Goal: Task Accomplishment & Management: Manage account settings

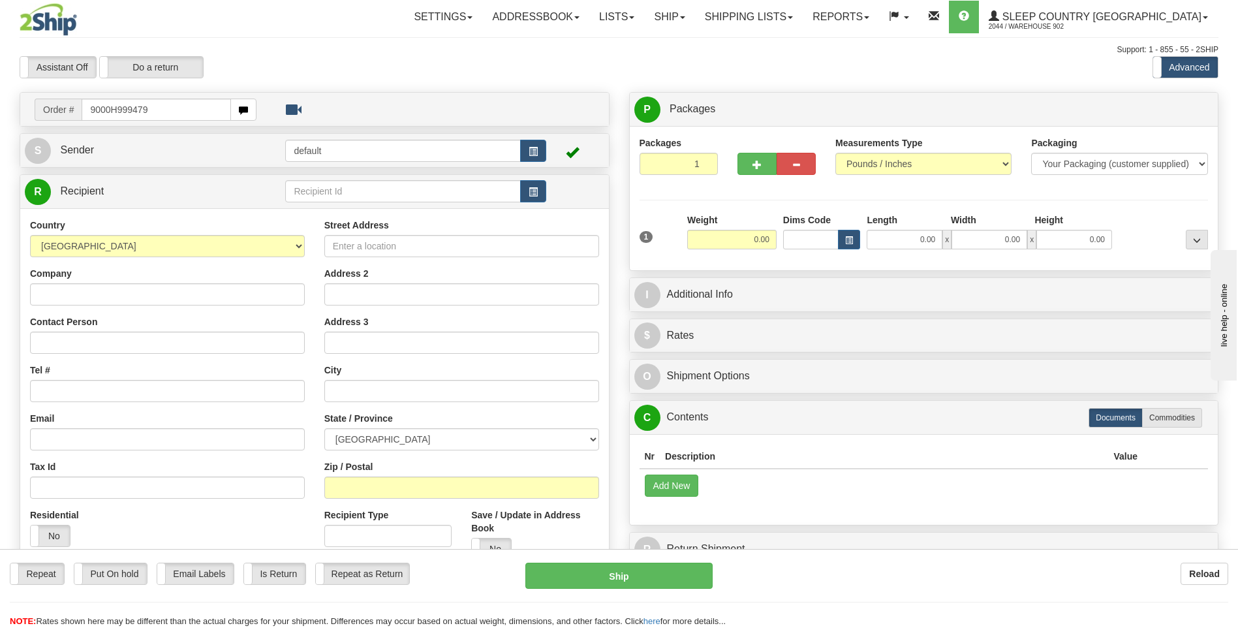
type input "9000H999479"
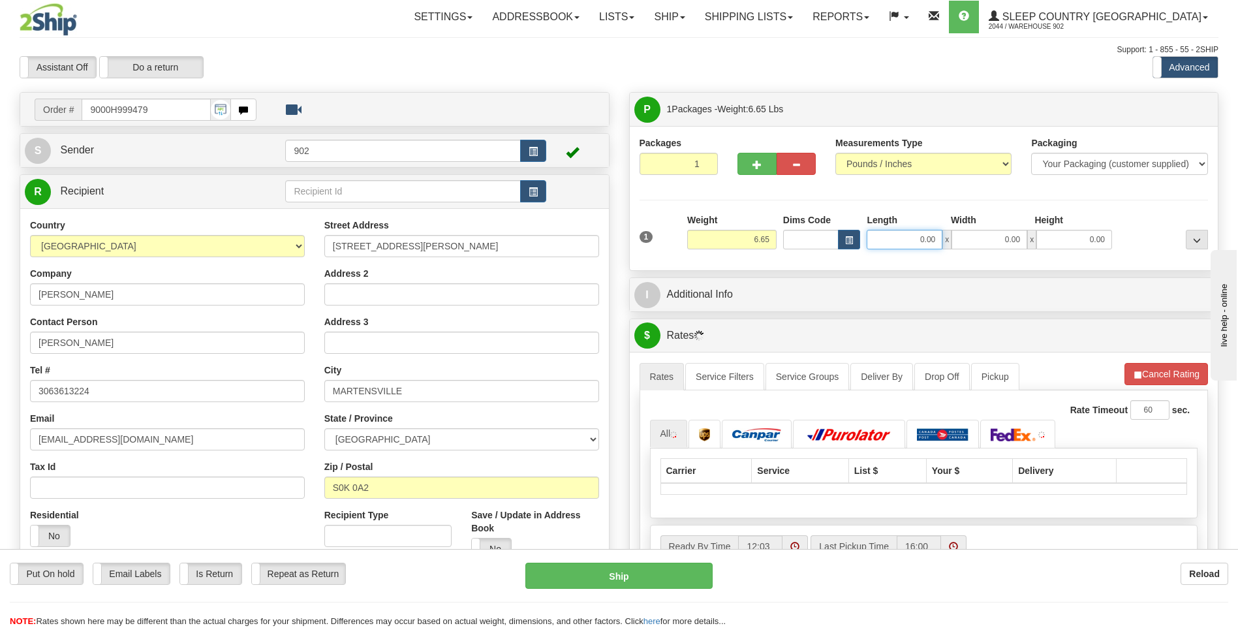
click at [913, 238] on input "0.00" at bounding box center [905, 240] width 76 height 20
type input "13.00"
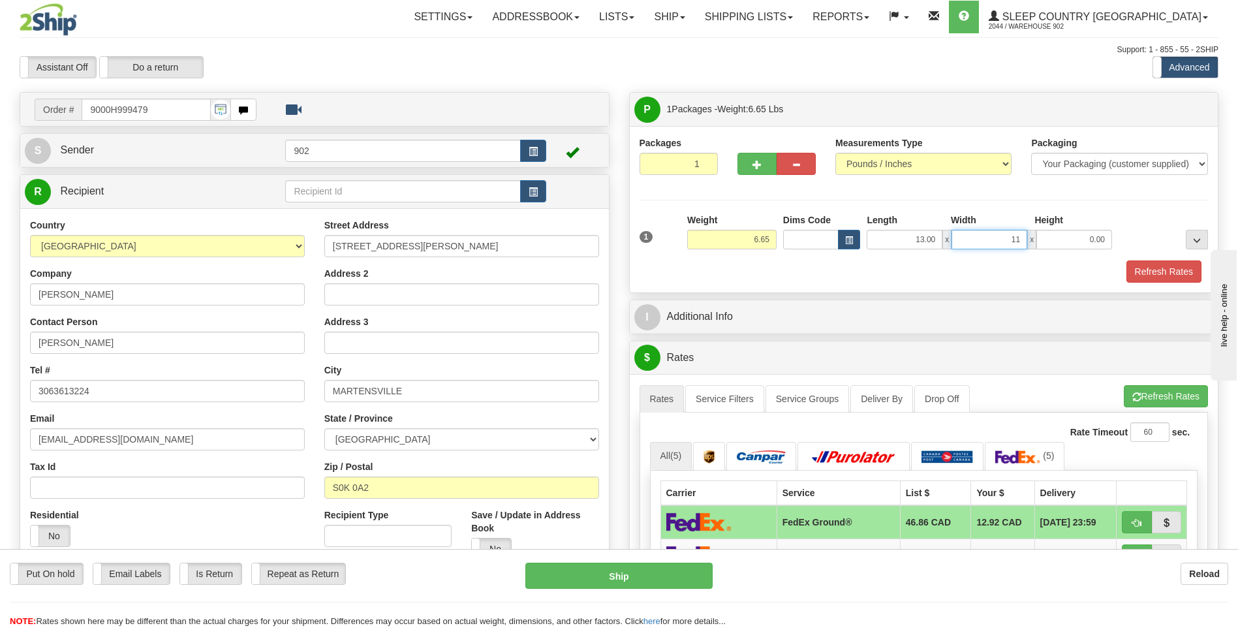
type input "11.00"
type input "4.00"
click at [1181, 279] on button "Refresh Rates" at bounding box center [1163, 271] width 75 height 22
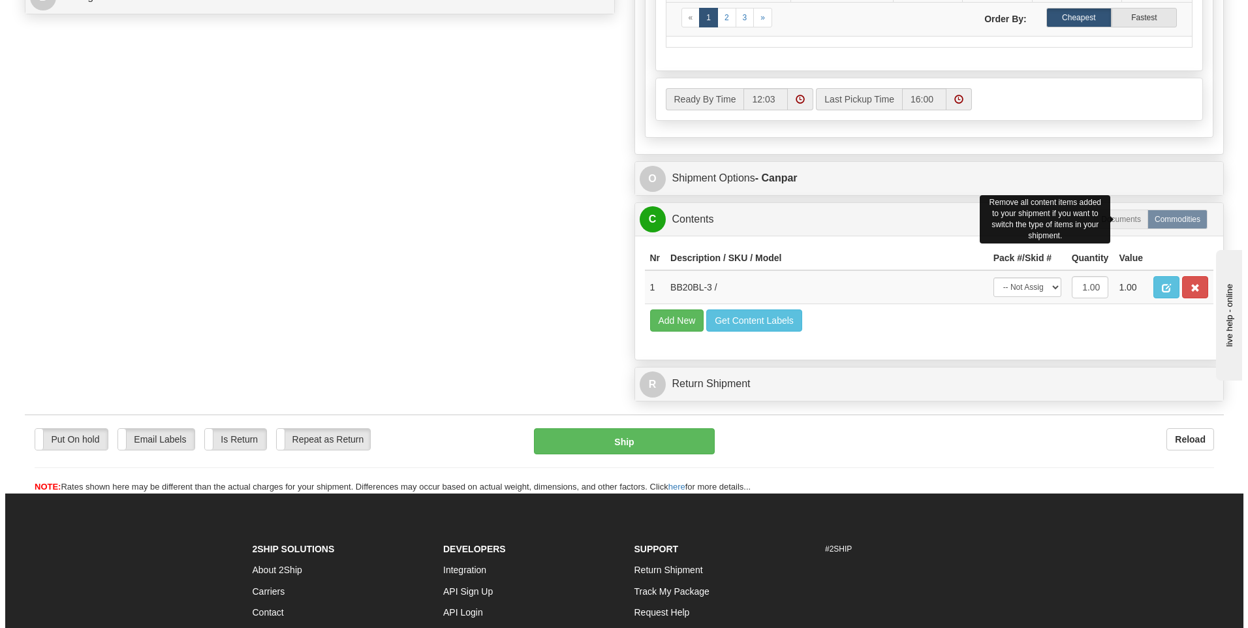
scroll to position [653, 0]
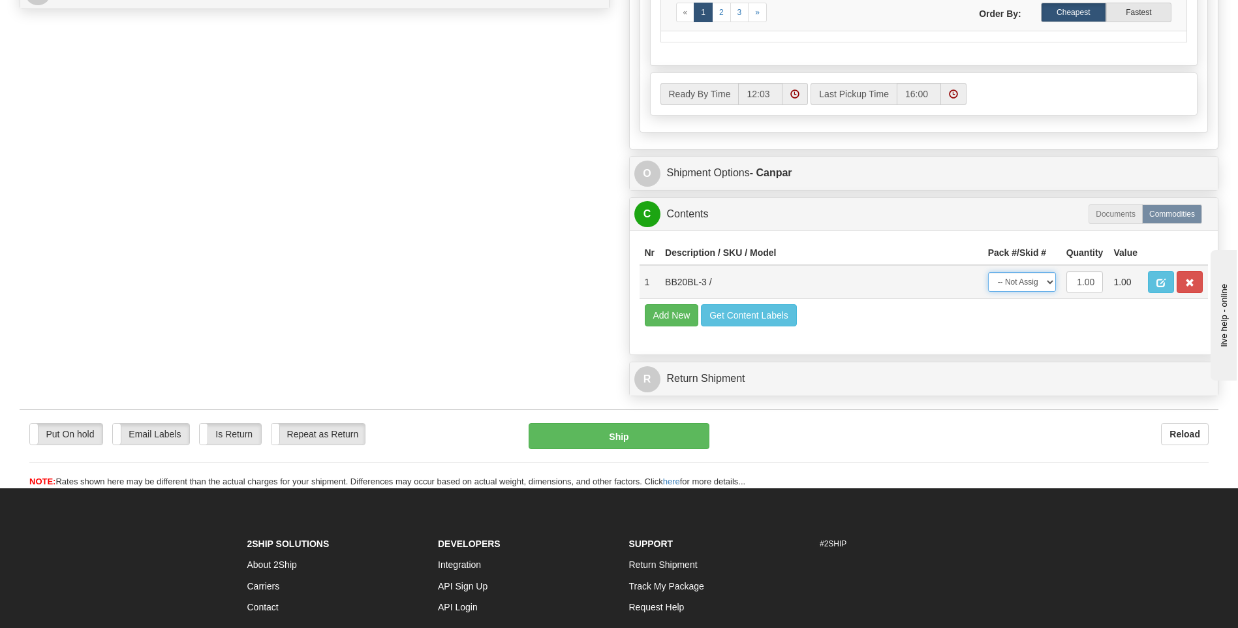
click at [1032, 278] on select "-- Not Assigned -- Package 1" at bounding box center [1022, 282] width 68 height 20
select select "0"
click at [988, 272] on select "-- Not Assigned -- Package 1" at bounding box center [1022, 282] width 68 height 20
click at [704, 427] on button "Ship" at bounding box center [619, 436] width 180 height 26
type input "1"
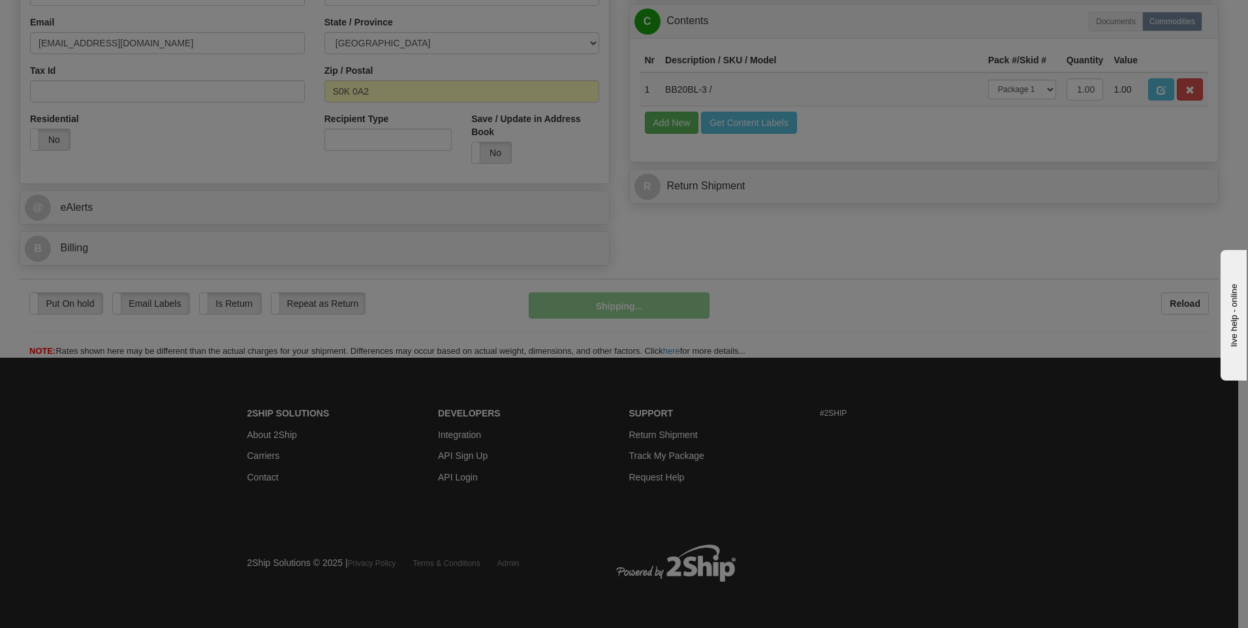
scroll to position [397, 0]
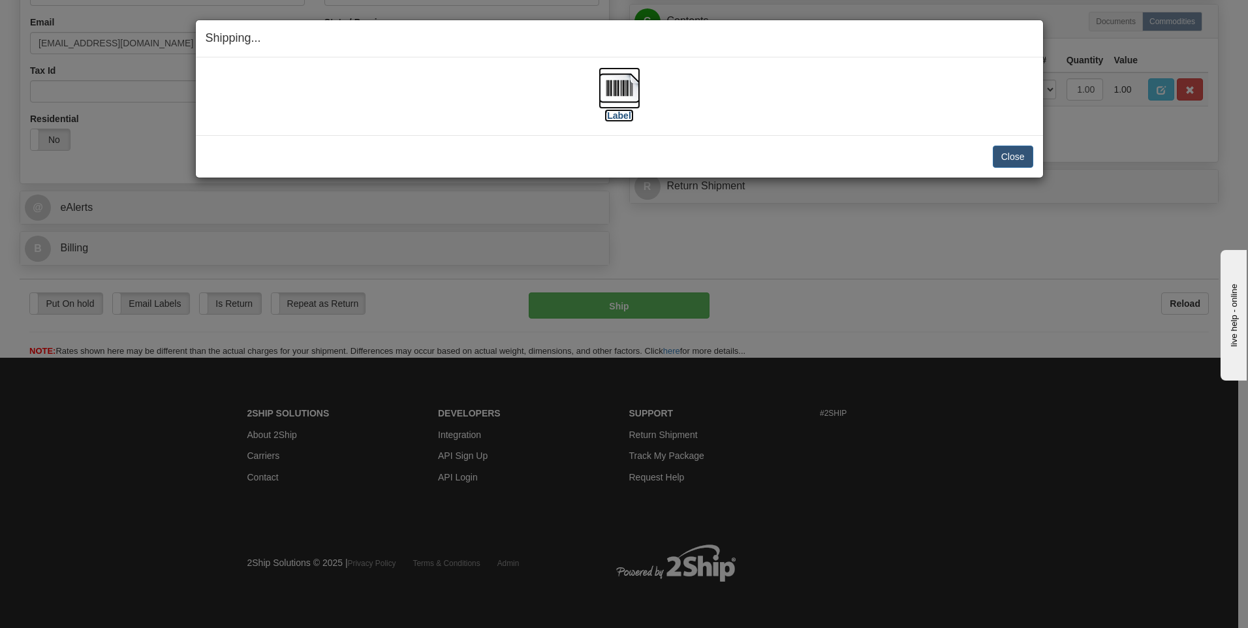
click at [625, 75] on img at bounding box center [619, 88] width 42 height 42
click at [1015, 170] on div "Close Cancel Cancel Shipment and Quit Pickup Quit Pickup ONLY" at bounding box center [619, 156] width 847 height 42
click at [1020, 161] on button "Close" at bounding box center [1012, 157] width 40 height 22
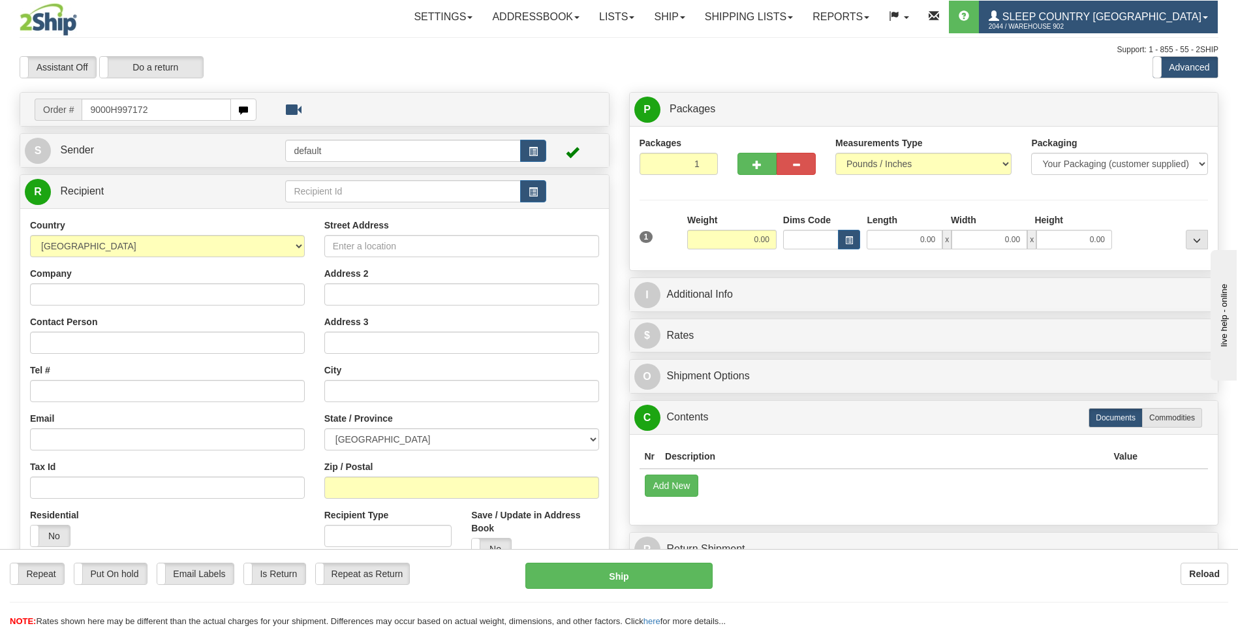
type input "9000H997172"
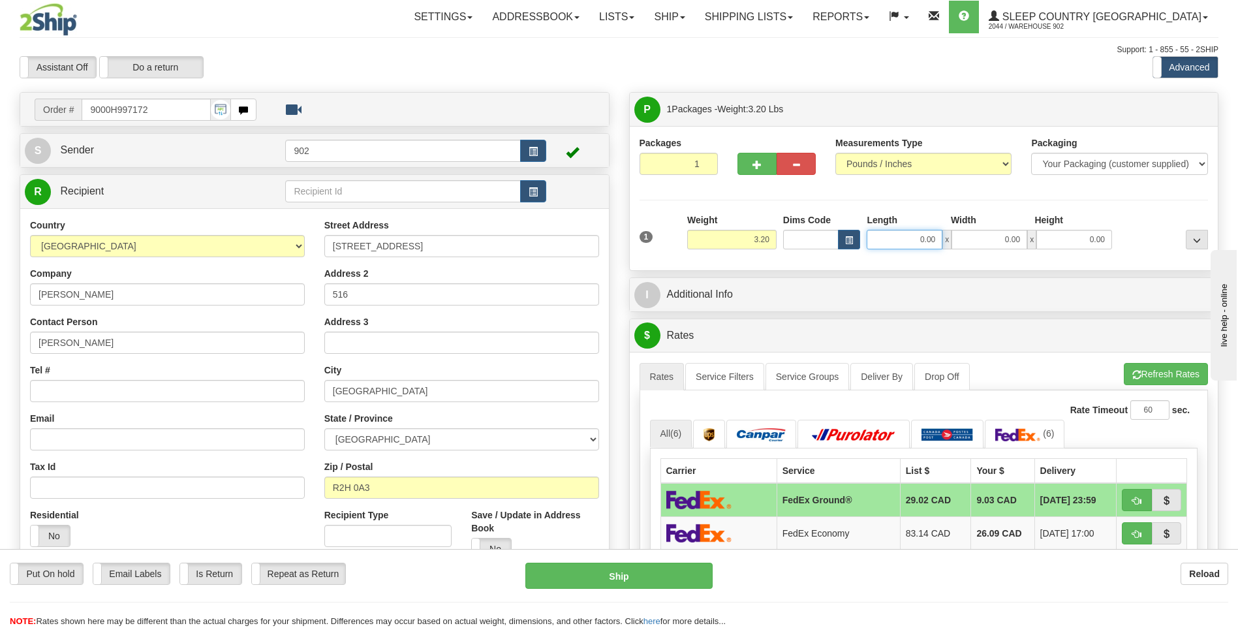
click at [908, 239] on input "0.00" at bounding box center [905, 240] width 76 height 20
type input "20.00"
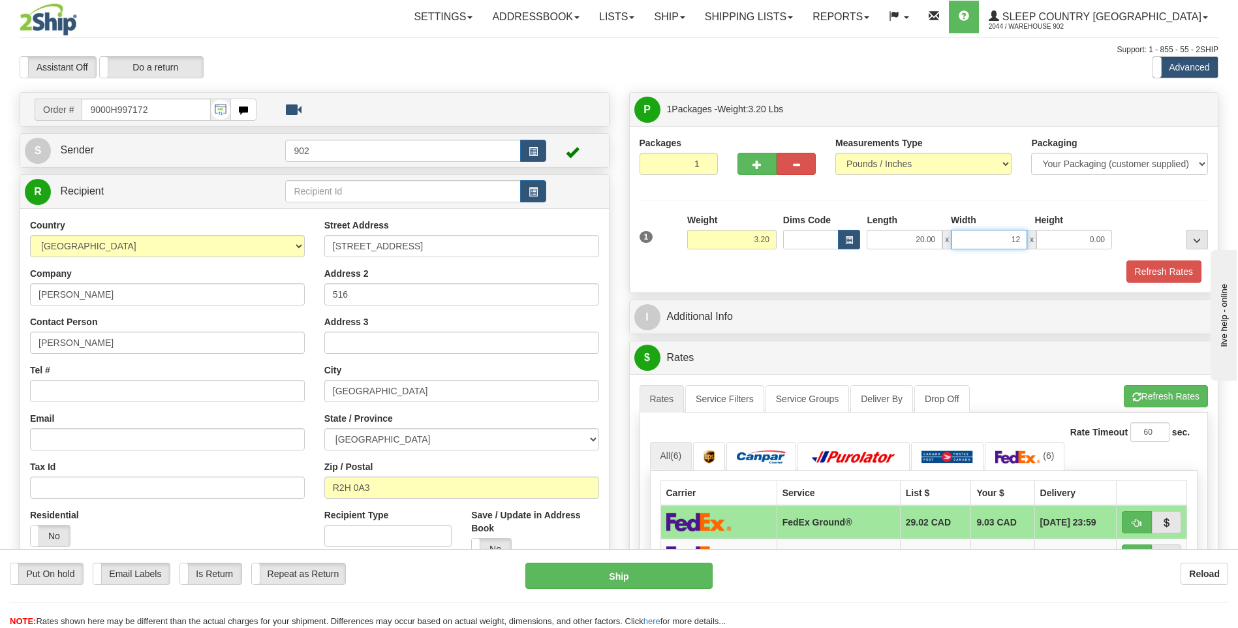
type input "12.00"
click at [1165, 256] on div "1 Weight 3.20 Dims Code x x" at bounding box center [924, 236] width 576 height 46
click at [1165, 264] on button "Refresh Rates" at bounding box center [1163, 271] width 75 height 22
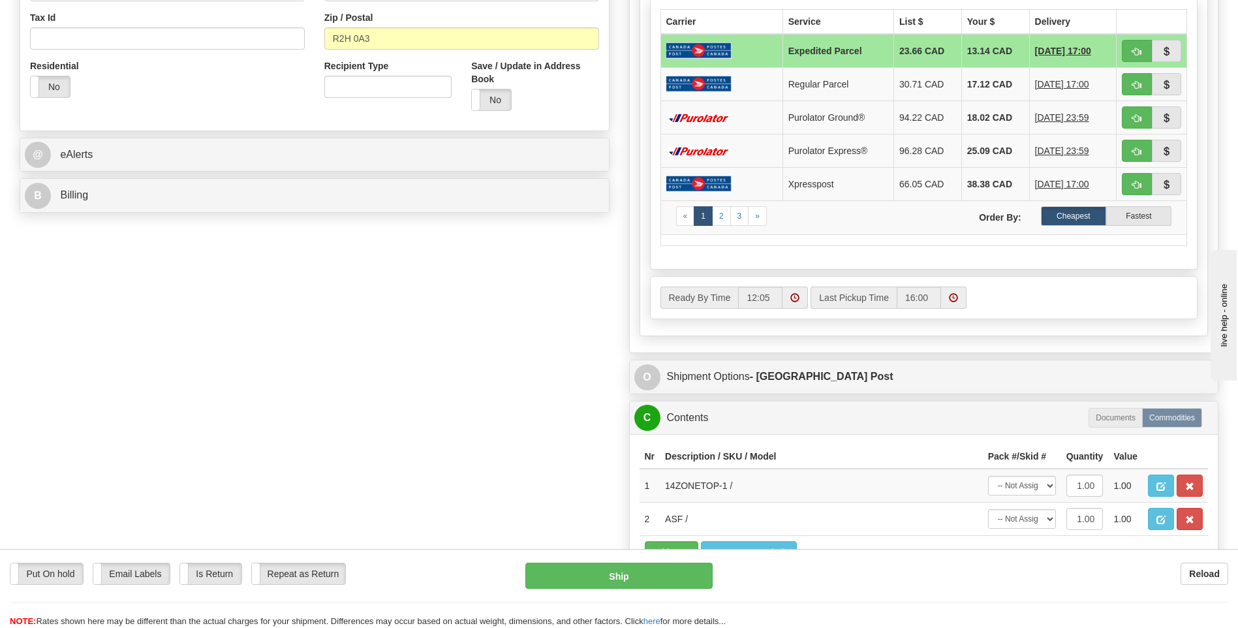
scroll to position [457, 0]
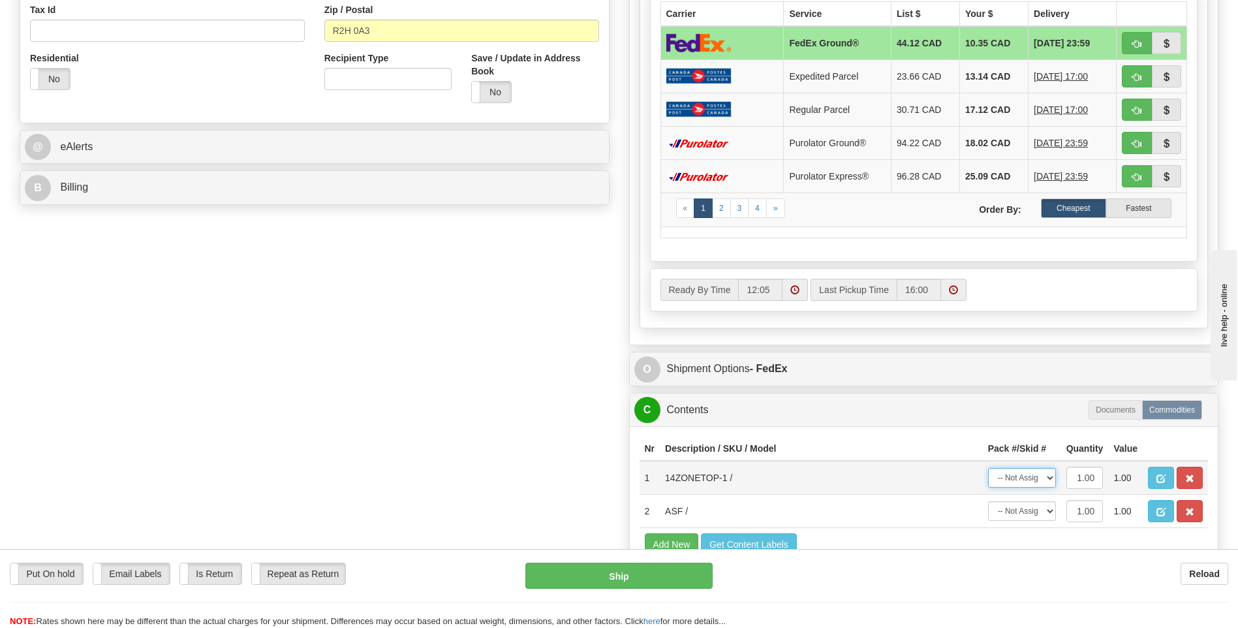
drag, startPoint x: 1030, startPoint y: 482, endPoint x: 1029, endPoint y: 488, distance: 6.6
click at [1030, 482] on select "-- Not Assigned -- Package 1" at bounding box center [1022, 478] width 68 height 20
select select "0"
click at [988, 468] on select "-- Not Assigned -- Package 1" at bounding box center [1022, 478] width 68 height 20
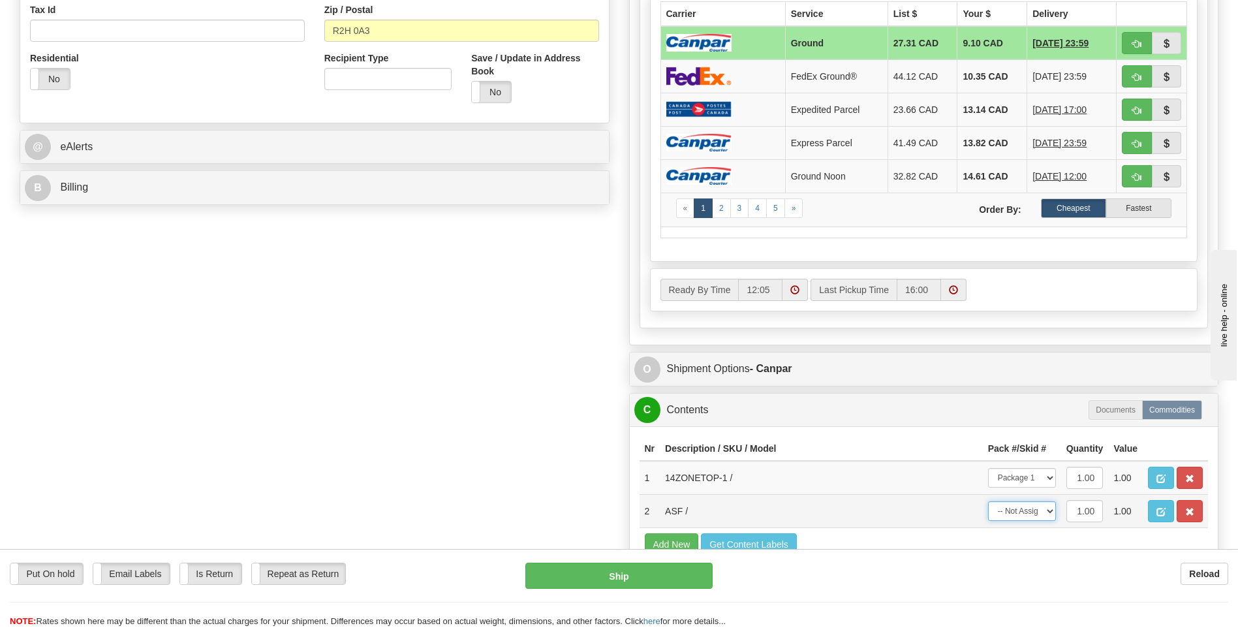
click at [1028, 511] on select "-- Not Assigned -- Package 1" at bounding box center [1022, 511] width 68 height 20
select select "0"
click at [988, 501] on select "-- Not Assigned -- Package 1" at bounding box center [1022, 511] width 68 height 20
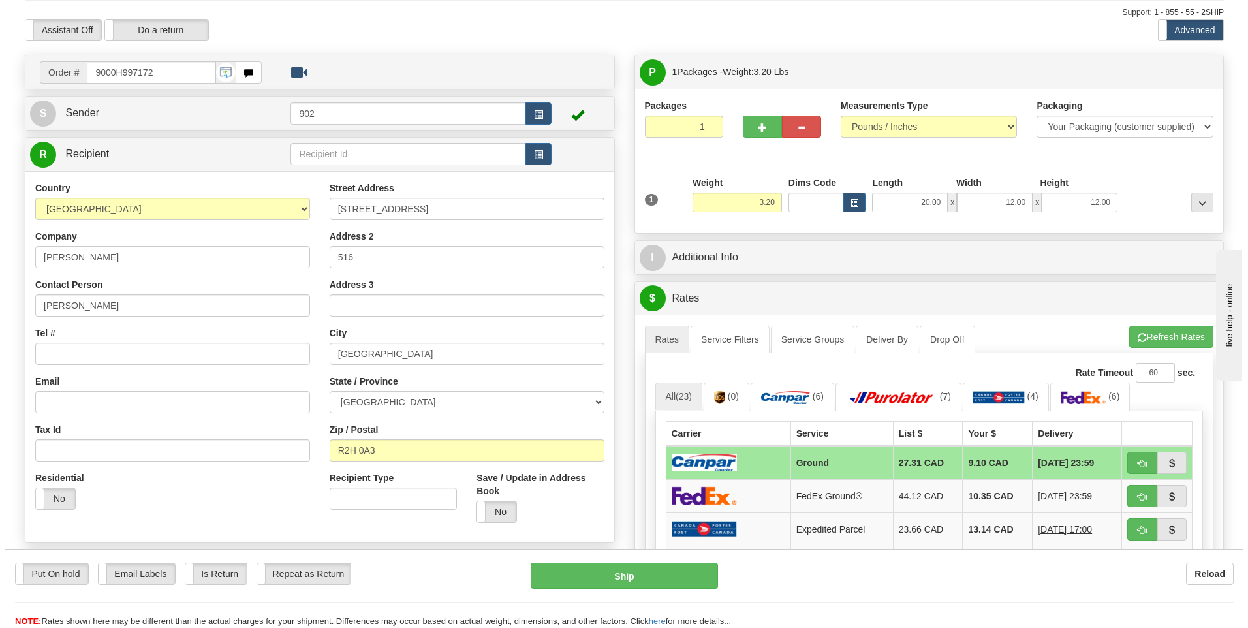
scroll to position [0, 0]
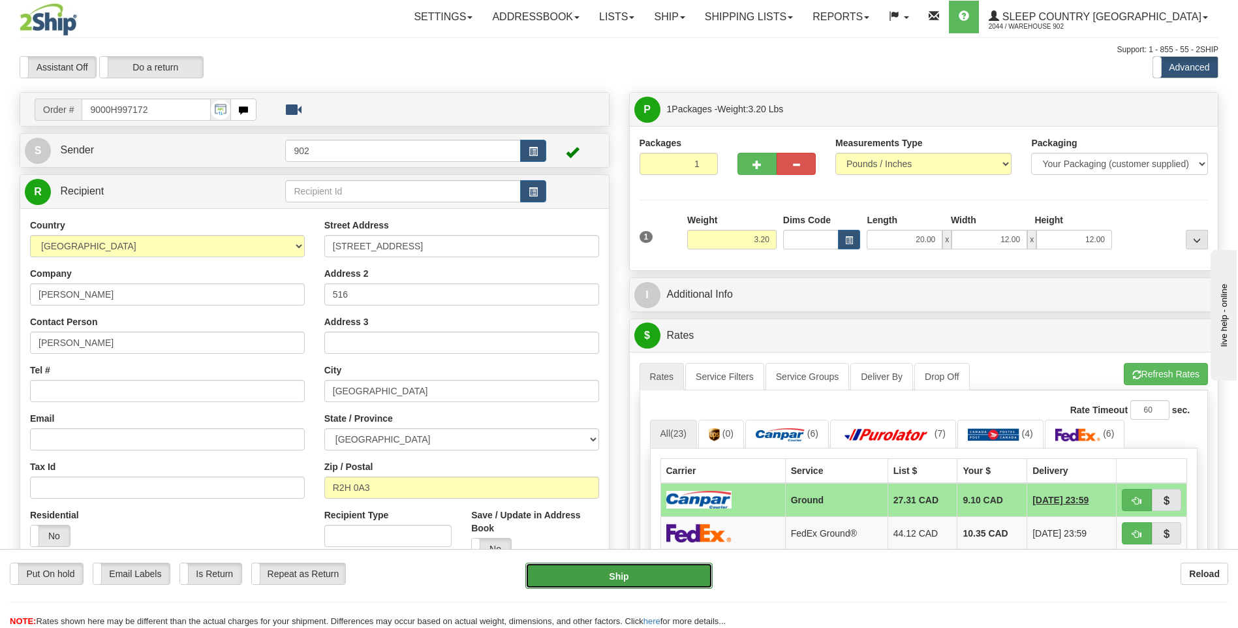
click at [635, 570] on button "Ship" at bounding box center [618, 575] width 187 height 26
type input "1"
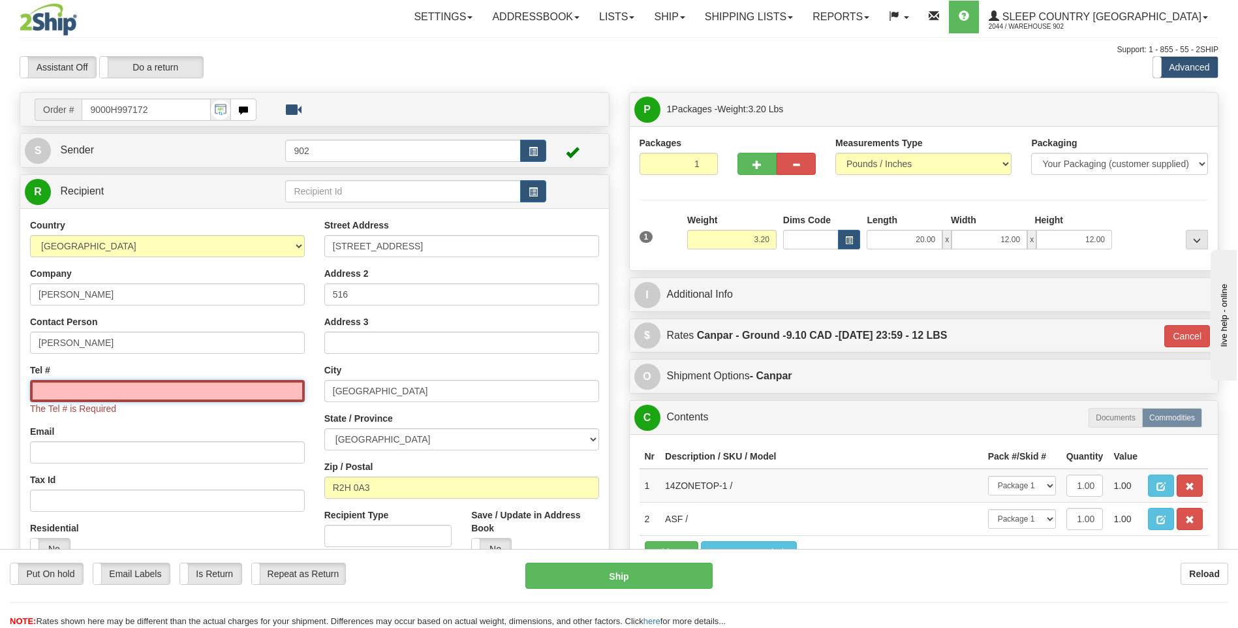
click at [264, 399] on input "Tel #" at bounding box center [167, 391] width 275 height 22
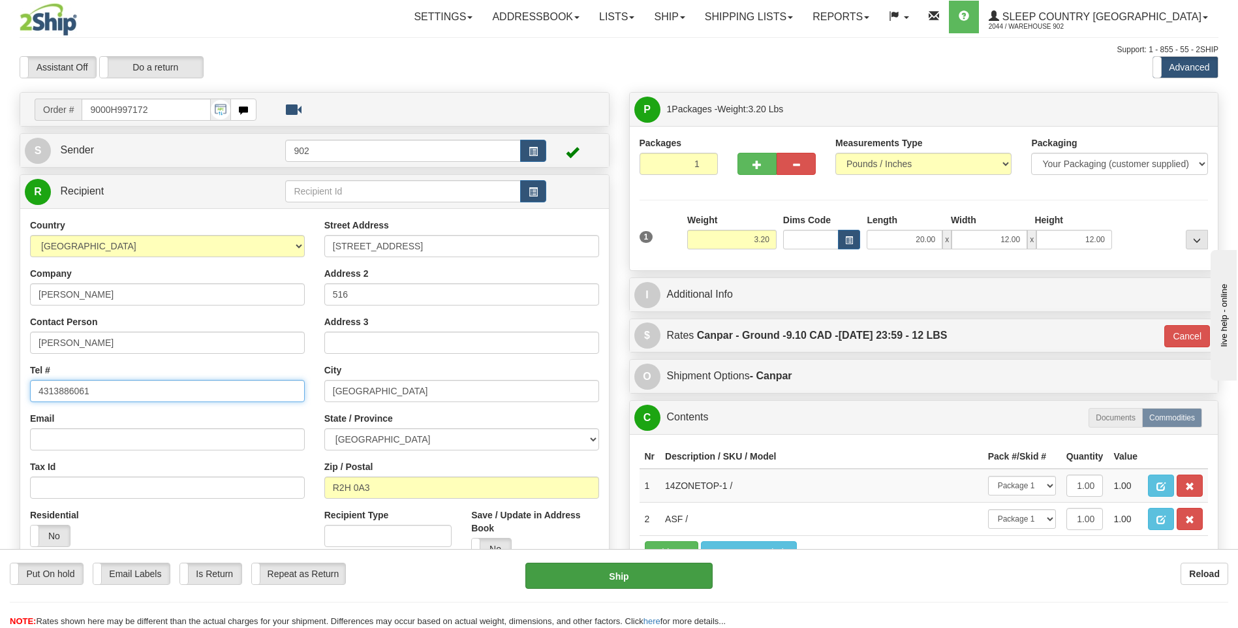
type input "4313886061"
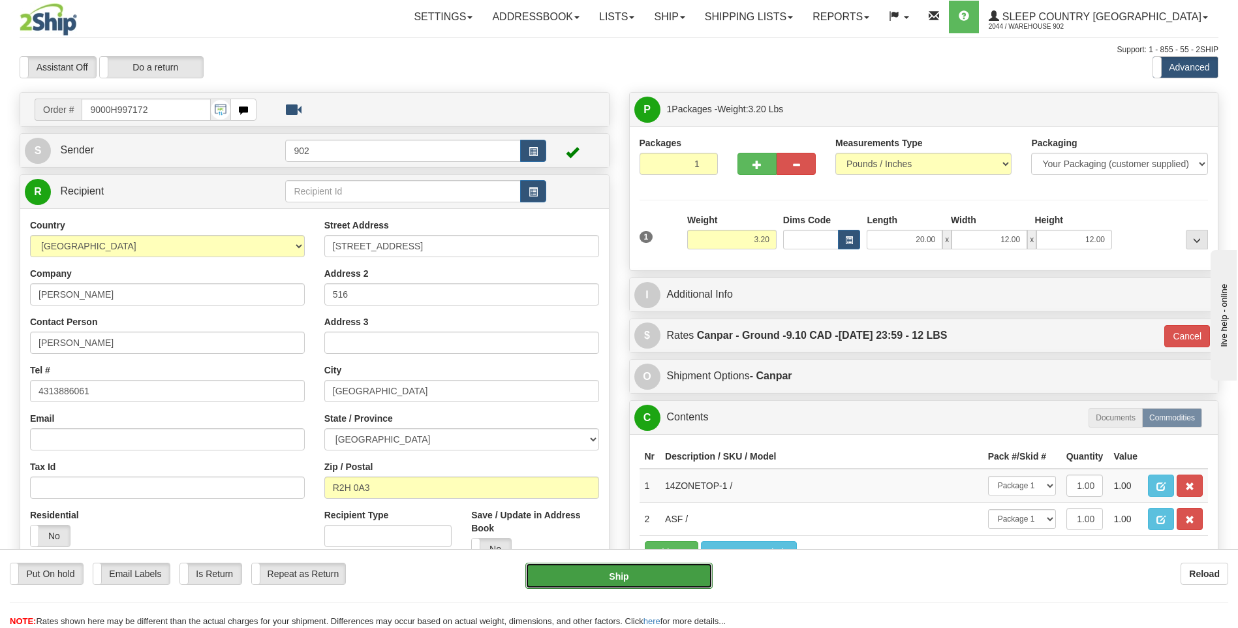
click at [648, 581] on button "Ship" at bounding box center [618, 575] width 187 height 26
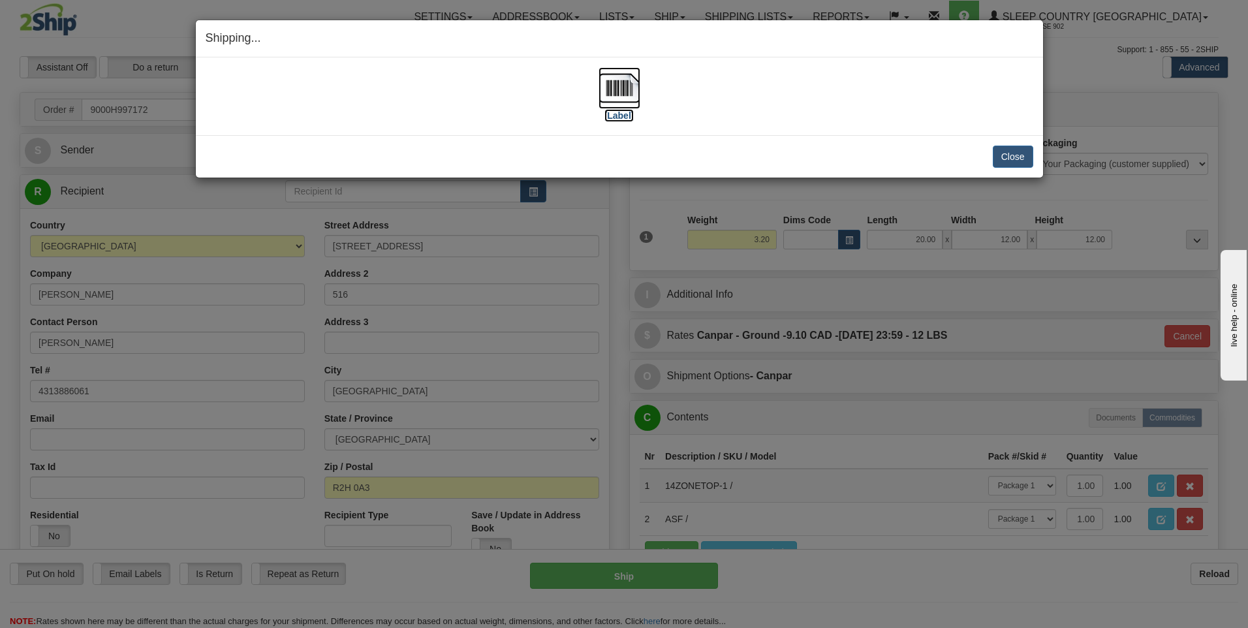
click at [626, 91] on img at bounding box center [619, 88] width 42 height 42
click at [1011, 153] on button "Close" at bounding box center [1012, 157] width 40 height 22
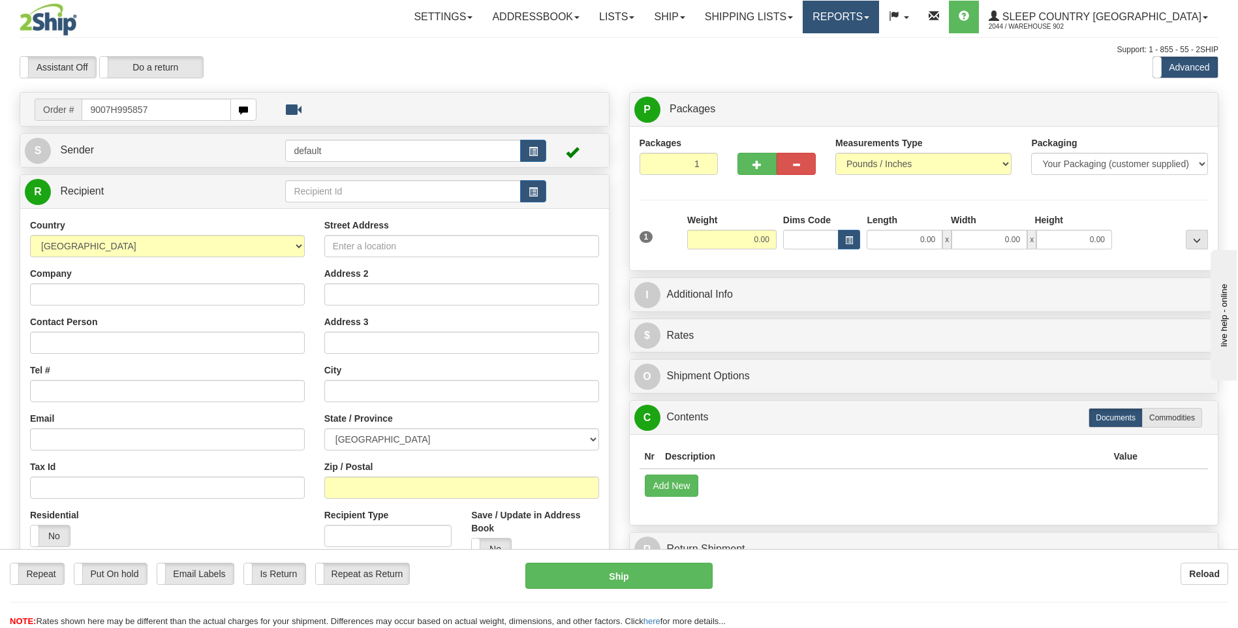
type input "9007H995857"
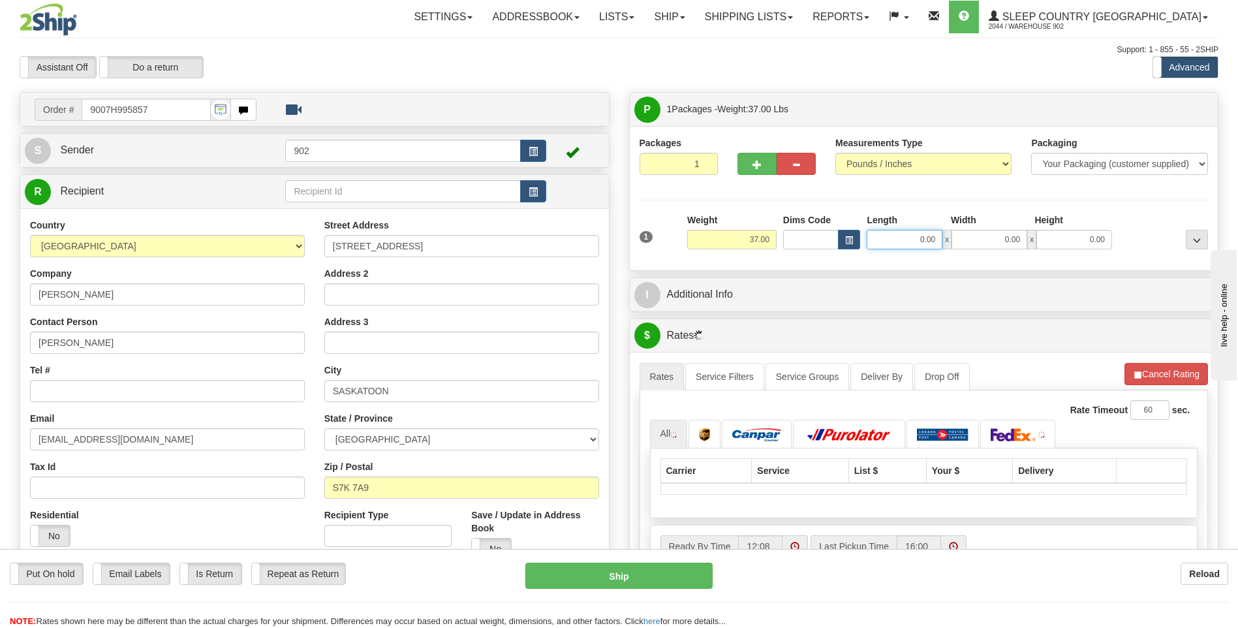
click at [904, 236] on input "0.00" at bounding box center [905, 240] width 76 height 20
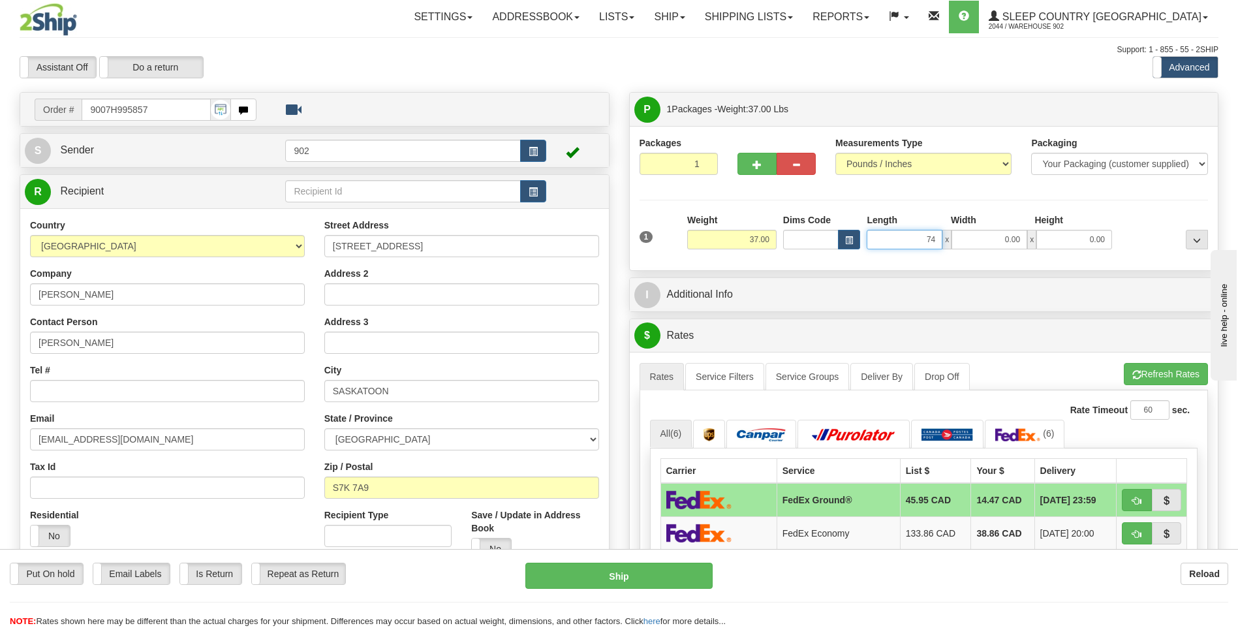
type input "74.00"
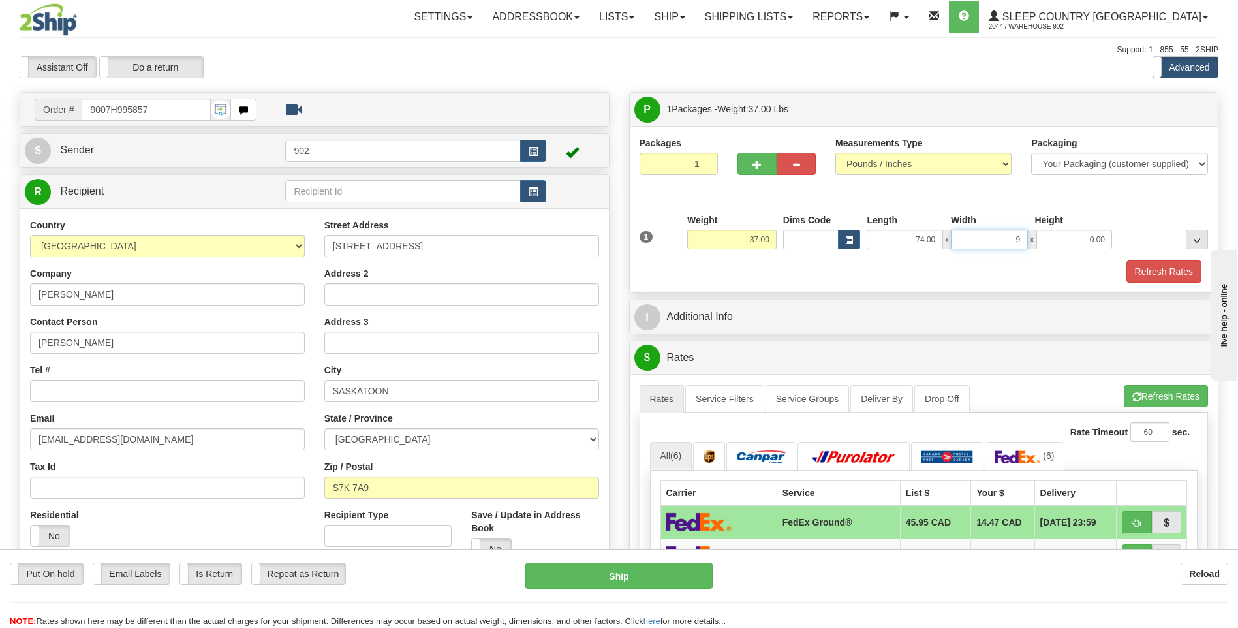
type input "9.00"
type input "2.00"
click at [1180, 275] on button "Refresh Rates" at bounding box center [1163, 271] width 75 height 22
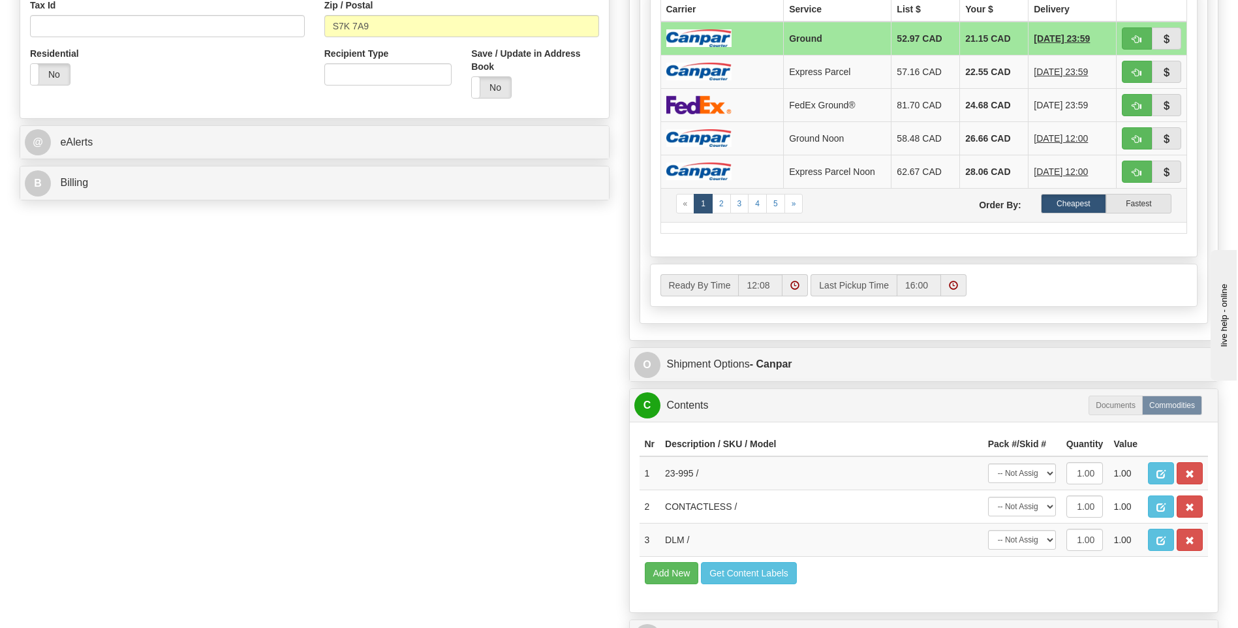
scroll to position [653, 0]
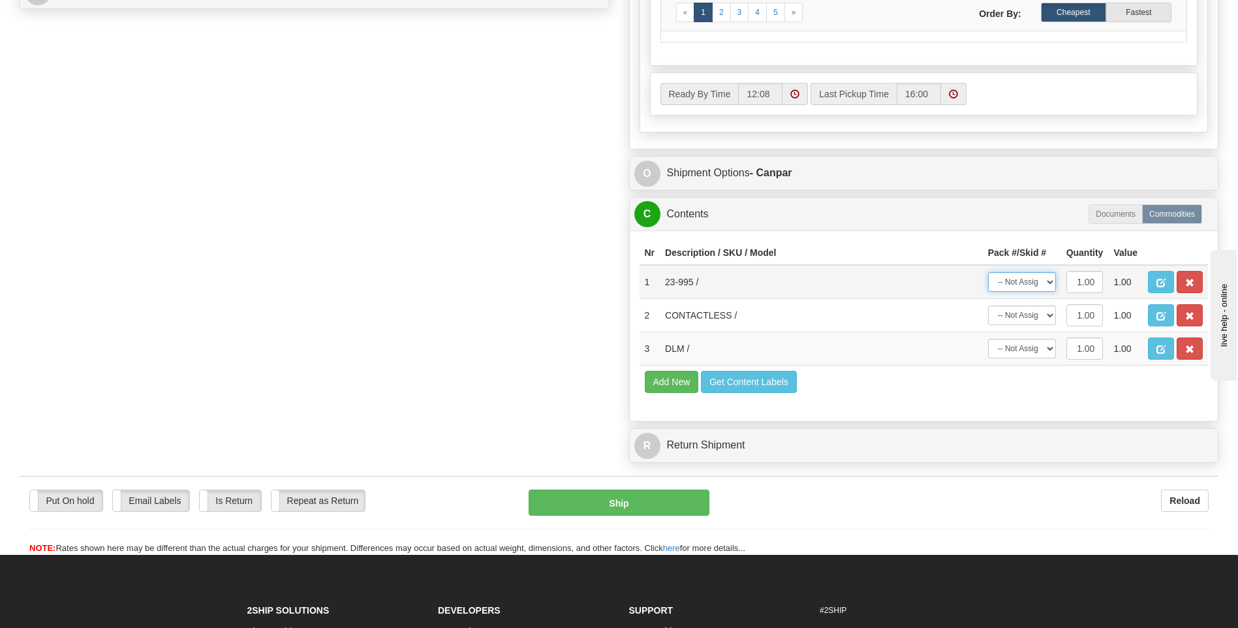
click at [1019, 279] on select "-- Not Assigned -- Package 1" at bounding box center [1022, 282] width 68 height 20
select select "0"
click at [988, 272] on select "-- Not Assigned -- Package 1" at bounding box center [1022, 282] width 68 height 20
click at [1020, 316] on select "-- Not Assigned -- Package 1" at bounding box center [1022, 315] width 68 height 20
select select "0"
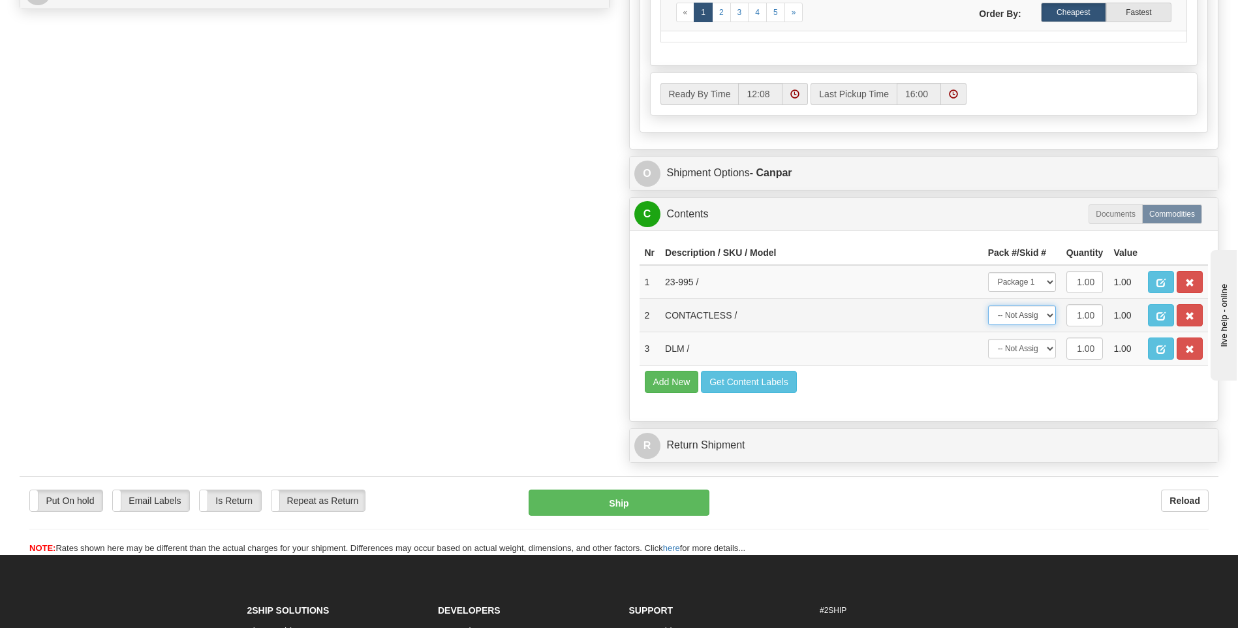
click at [988, 305] on select "-- Not Assigned -- Package 1" at bounding box center [1022, 315] width 68 height 20
click at [1021, 347] on select "-- Not Assigned -- Package 1" at bounding box center [1022, 349] width 68 height 20
select select "0"
click at [988, 339] on select "-- Not Assigned -- Package 1" at bounding box center [1022, 349] width 68 height 20
click at [637, 519] on div "Put On hold Put On hold Email Labels Email Labels Edit Is Return Is Return Repe…" at bounding box center [619, 521] width 1199 height 65
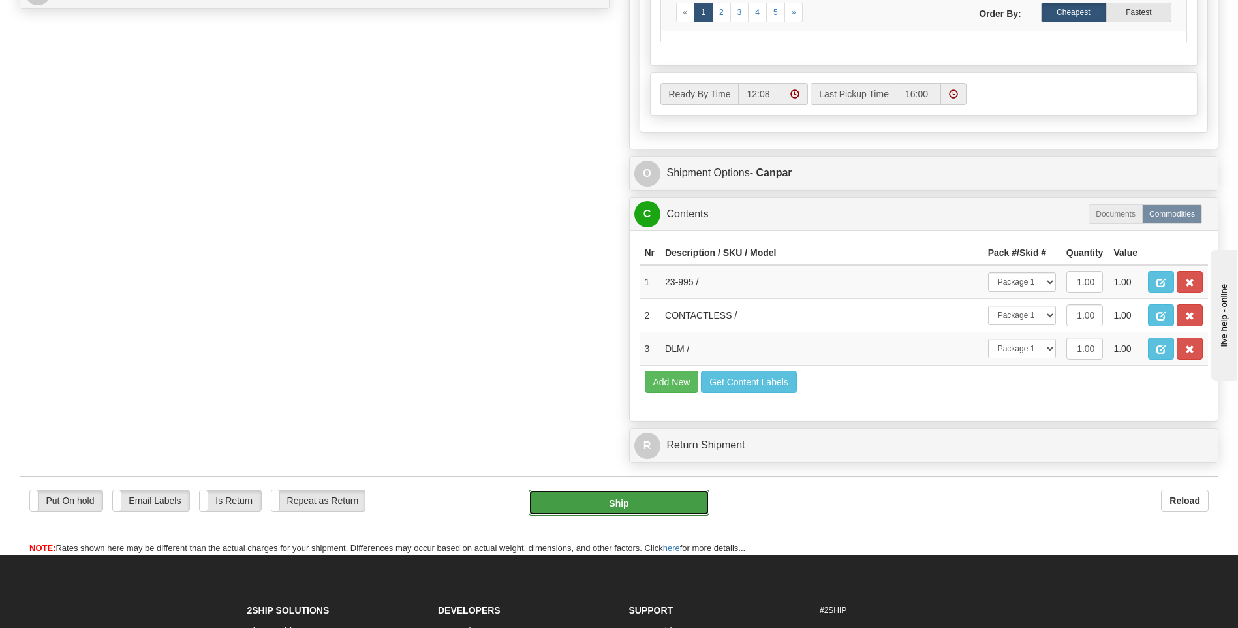
click at [648, 508] on button "Ship" at bounding box center [619, 502] width 180 height 26
type input "1"
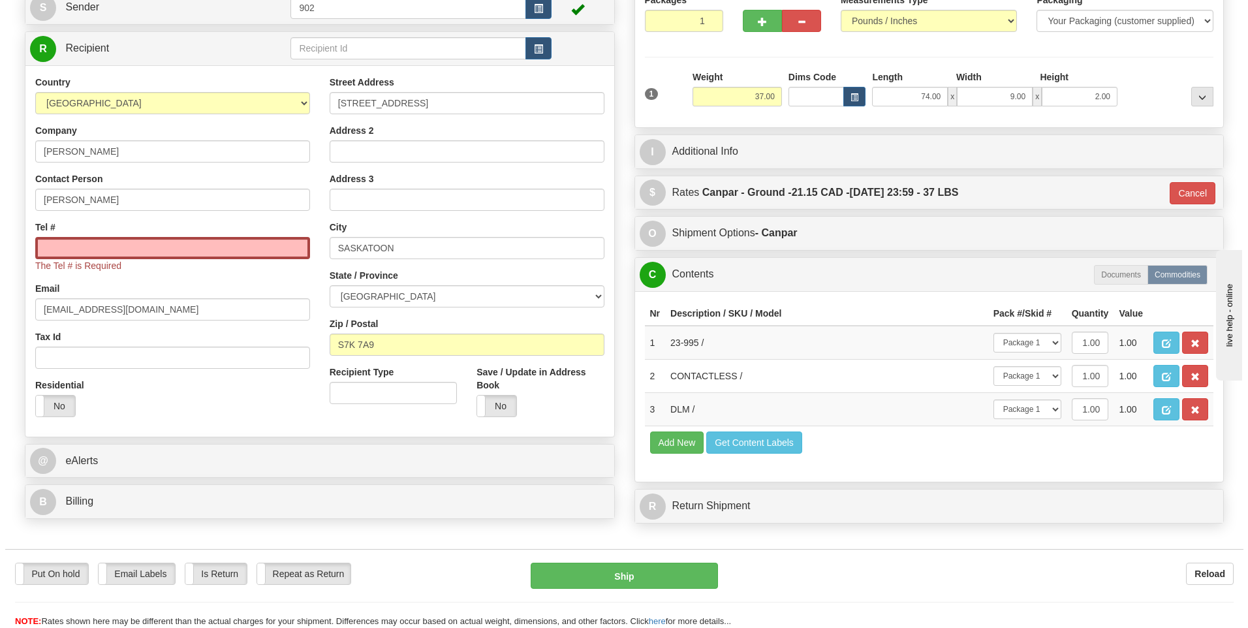
scroll to position [9, 0]
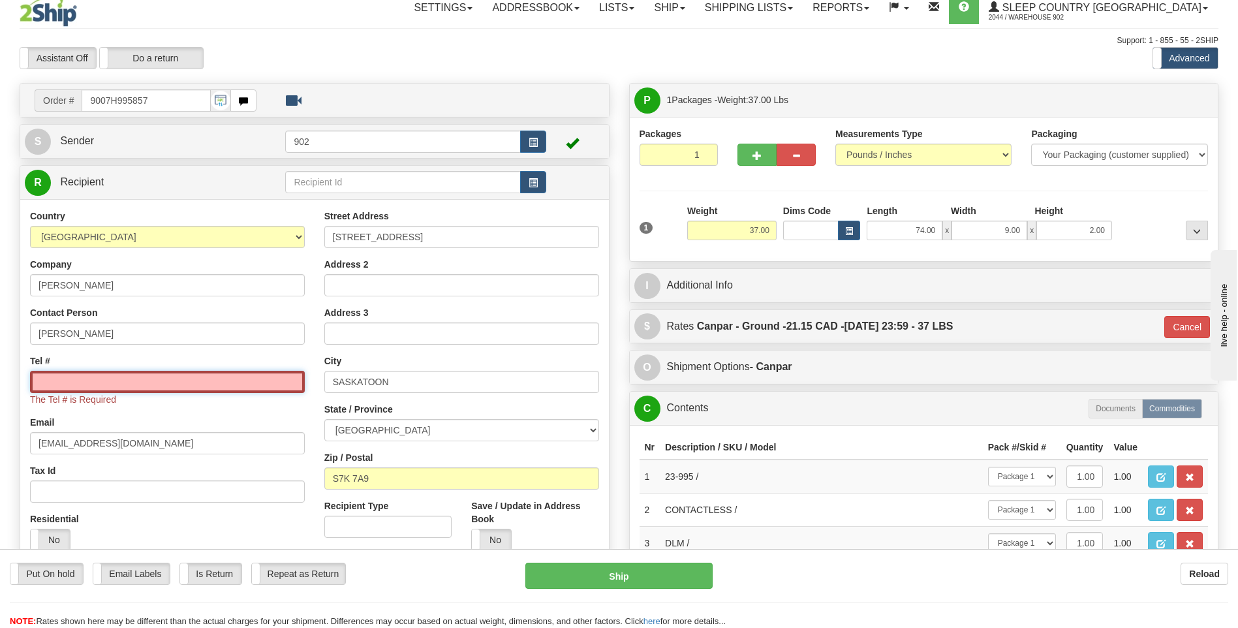
click at [184, 390] on input "Tel #" at bounding box center [167, 382] width 275 height 22
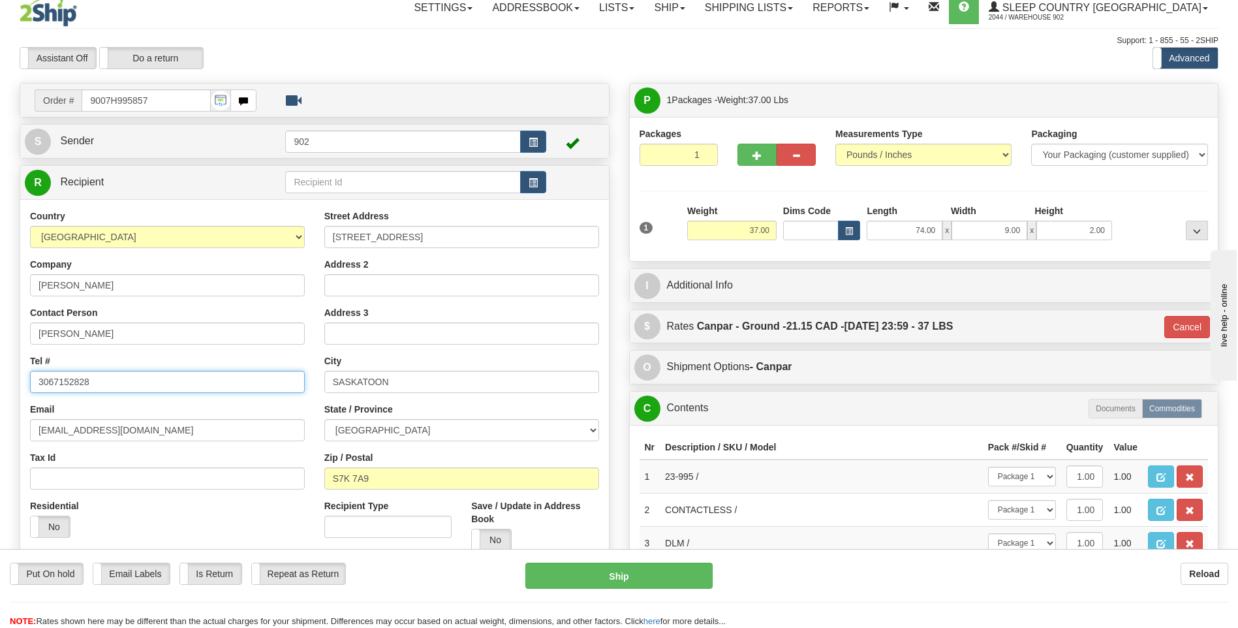
type input "3067152828"
click at [660, 583] on button "Ship" at bounding box center [618, 575] width 187 height 26
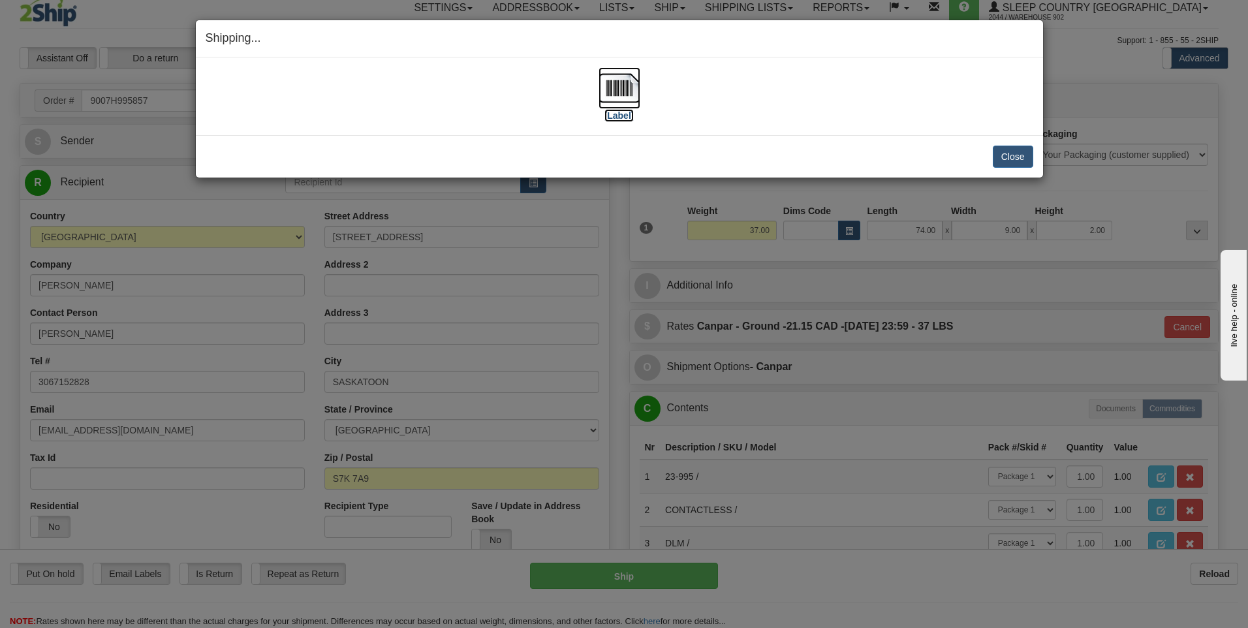
click at [624, 93] on img at bounding box center [619, 88] width 42 height 42
click at [1006, 150] on button "Close" at bounding box center [1012, 157] width 40 height 22
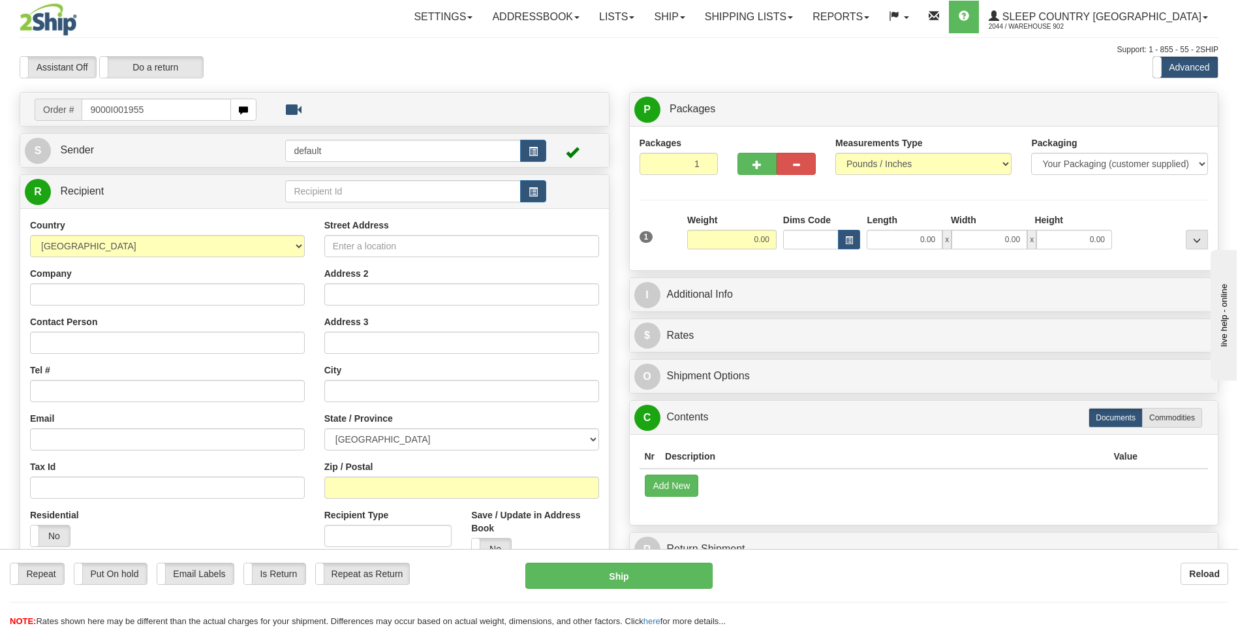
type input "9000I001955"
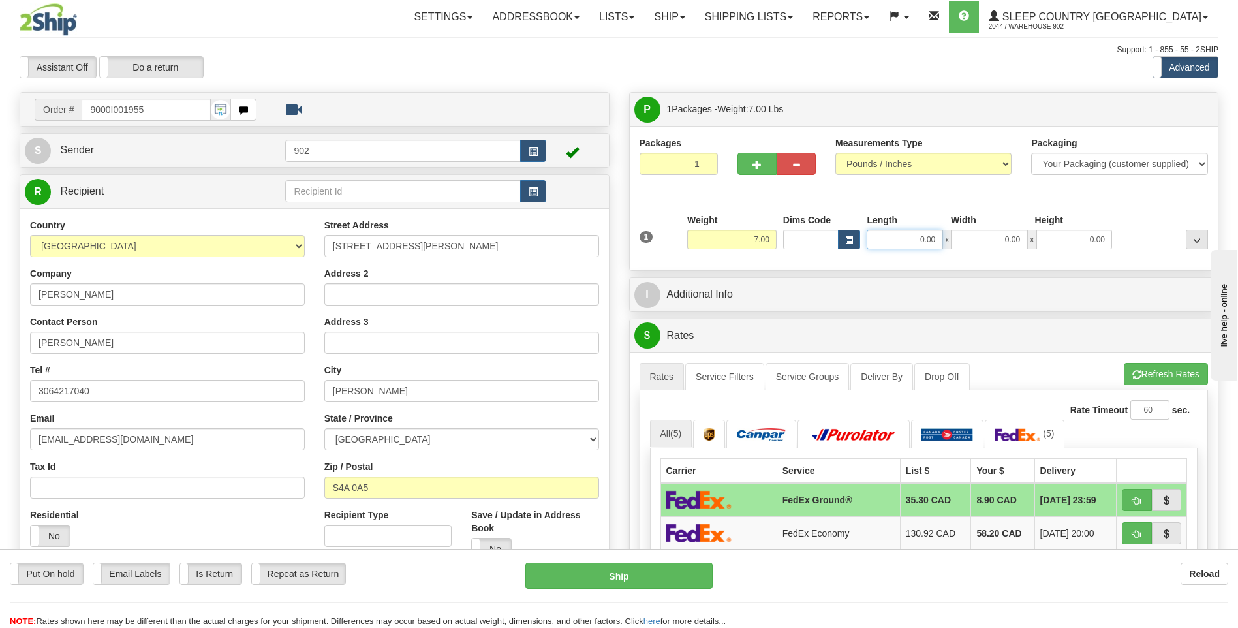
click at [908, 236] on input "0.00" at bounding box center [905, 240] width 76 height 20
type input "13.00"
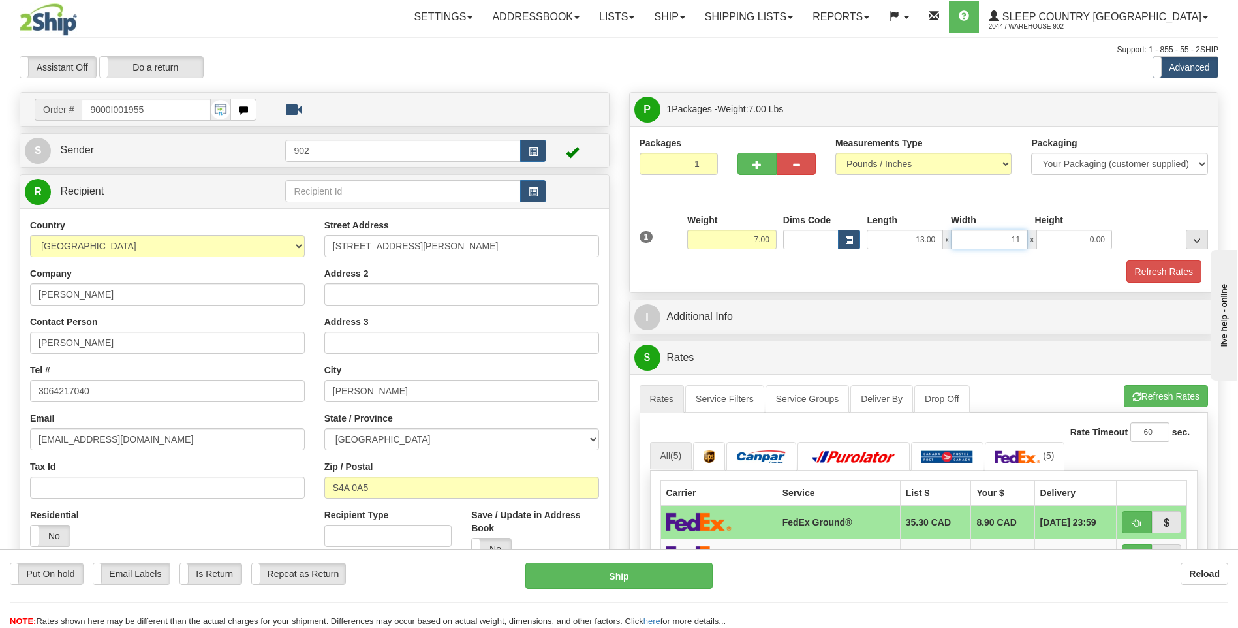
type input "11.00"
type input "6.00"
click at [1146, 268] on button "Refresh Rates" at bounding box center [1163, 271] width 75 height 22
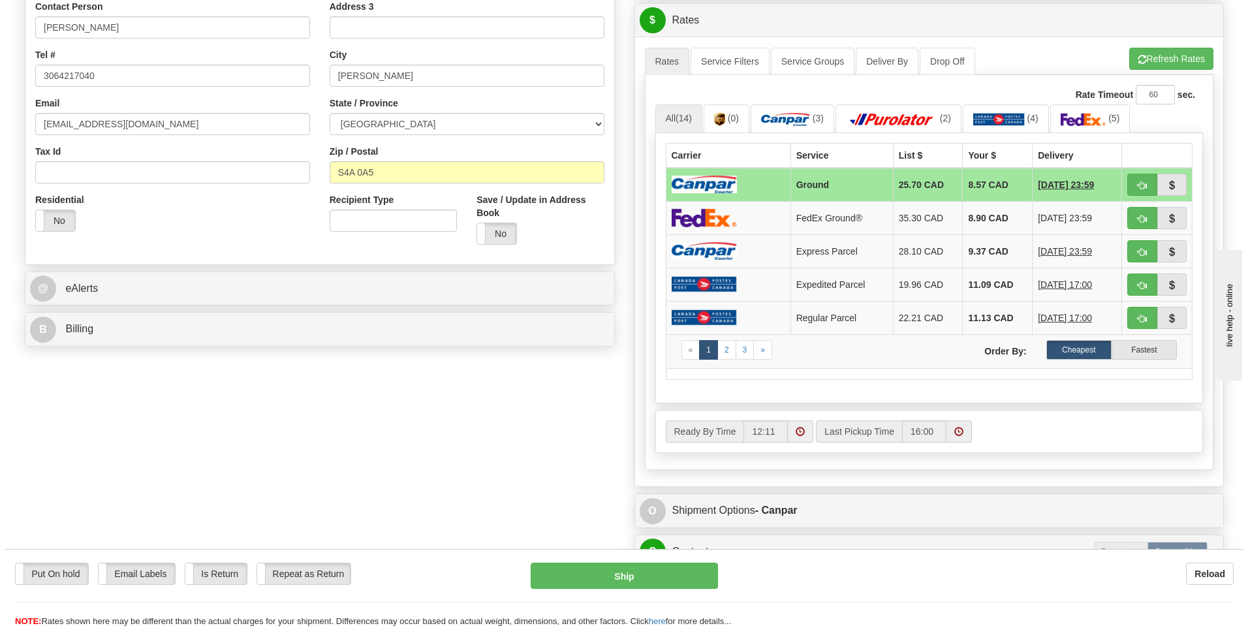
scroll to position [457, 0]
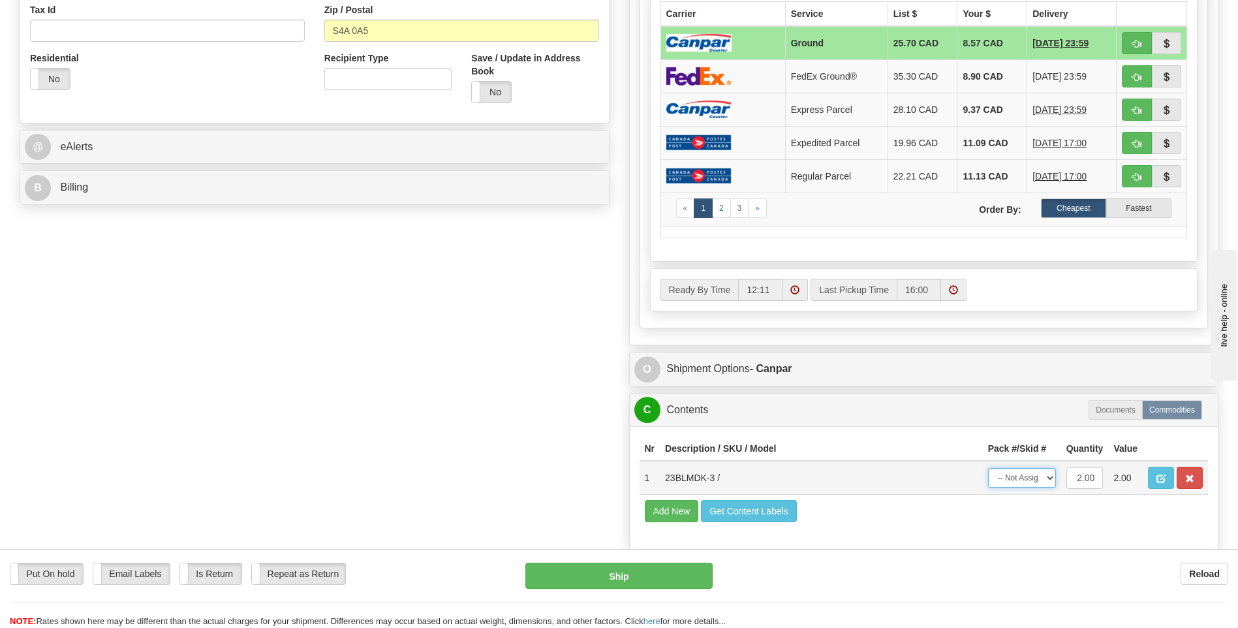
click at [1036, 479] on select "-- Not Assigned -- Package 1" at bounding box center [1022, 478] width 68 height 20
select select "0"
click at [988, 468] on select "-- Not Assigned -- Package 1" at bounding box center [1022, 478] width 68 height 20
click at [549, 585] on button "Ship" at bounding box center [618, 575] width 187 height 26
type input "1"
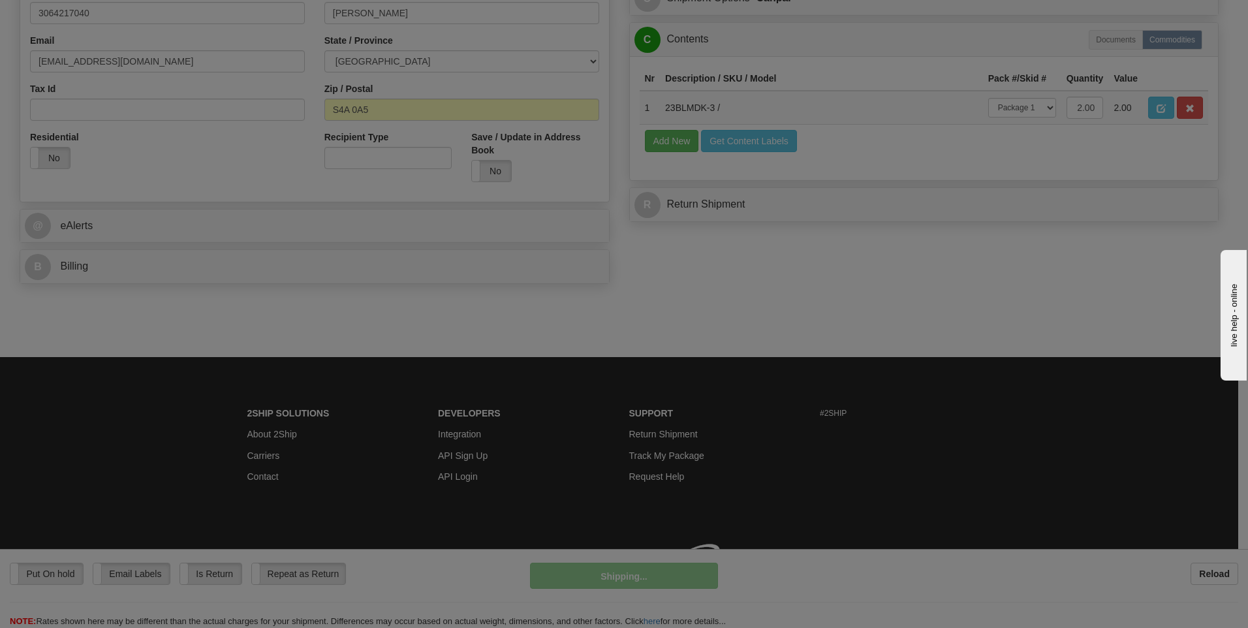
scroll to position [397, 0]
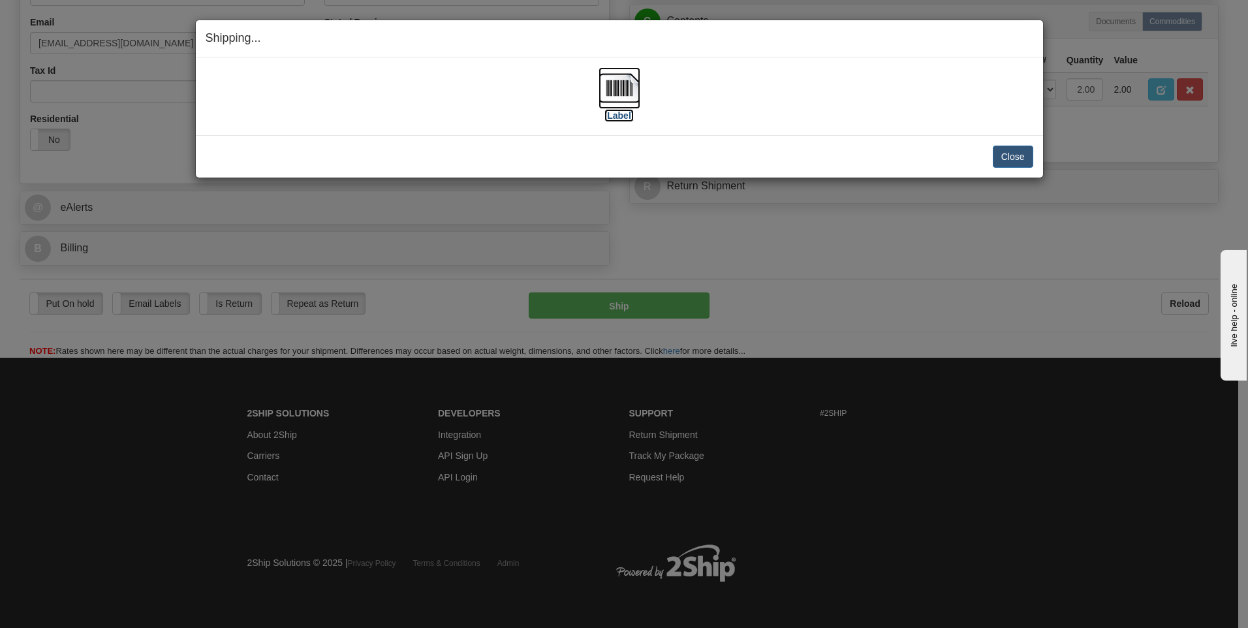
click at [637, 82] on img at bounding box center [619, 88] width 42 height 42
click at [1021, 163] on button "Close" at bounding box center [1012, 157] width 40 height 22
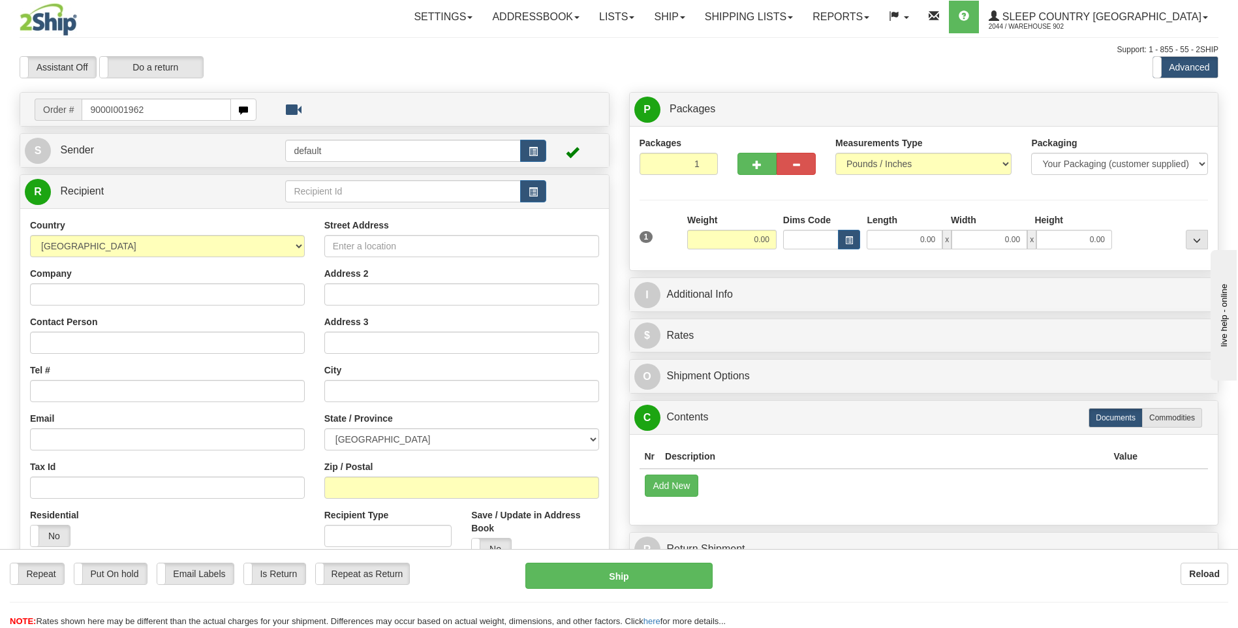
type input "9000I001962"
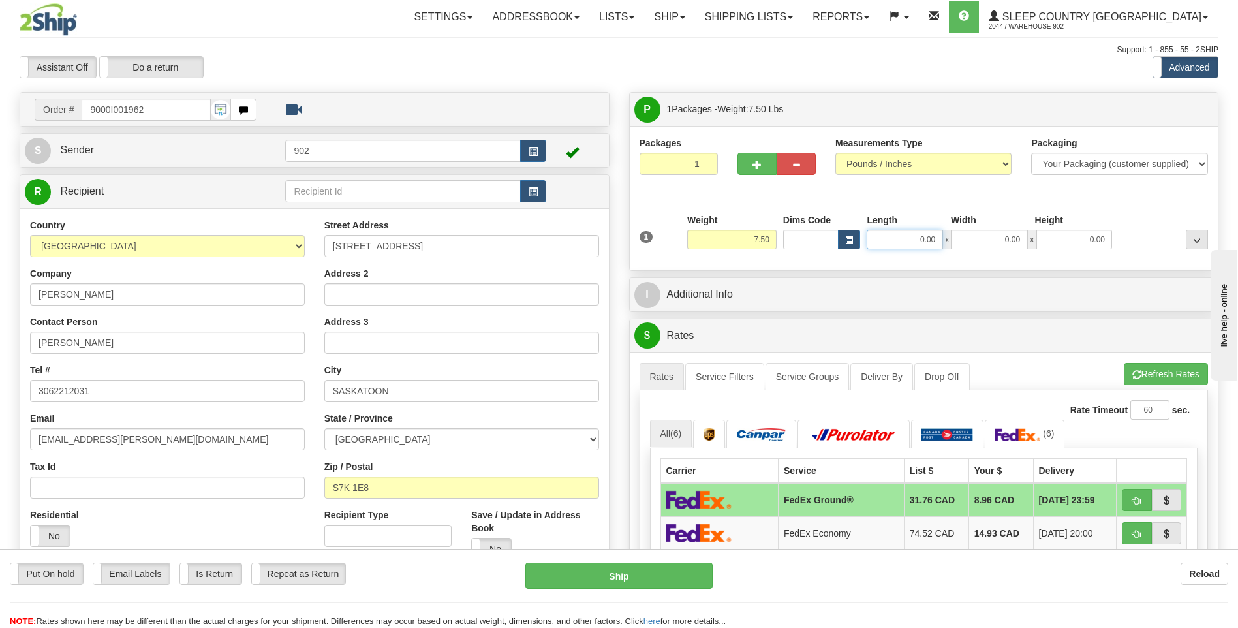
click at [917, 234] on input "0.00" at bounding box center [905, 240] width 76 height 20
type input "13.00"
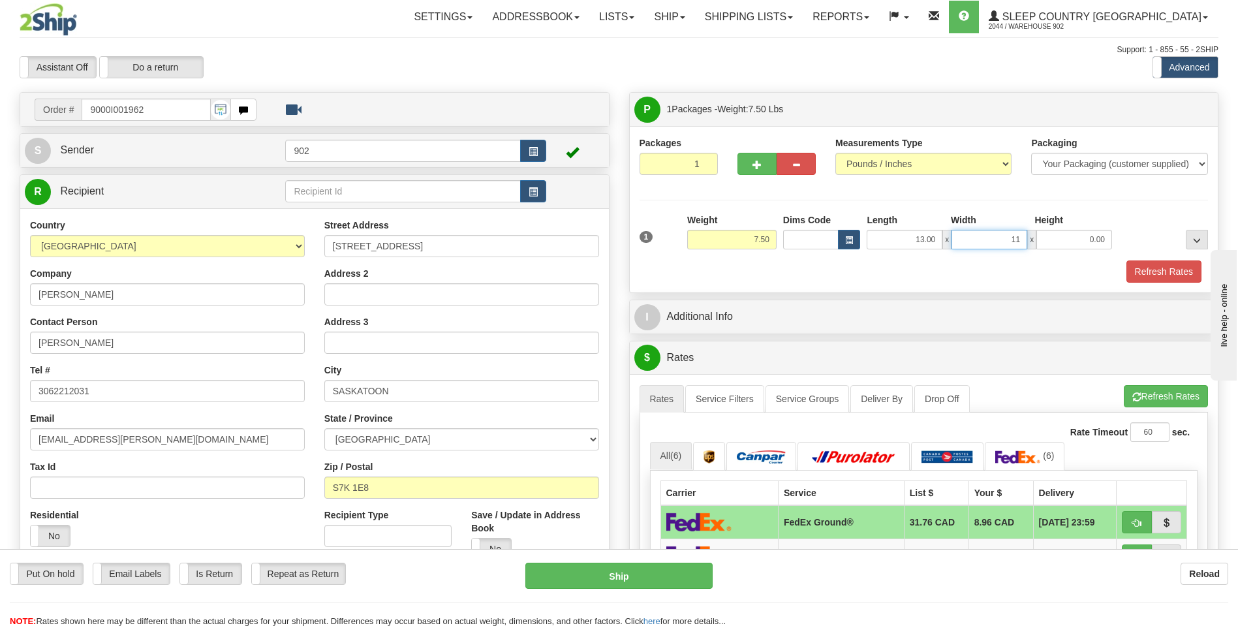
type input "11.00"
type input "5.00"
click at [1173, 279] on button "Refresh Rates" at bounding box center [1163, 271] width 75 height 22
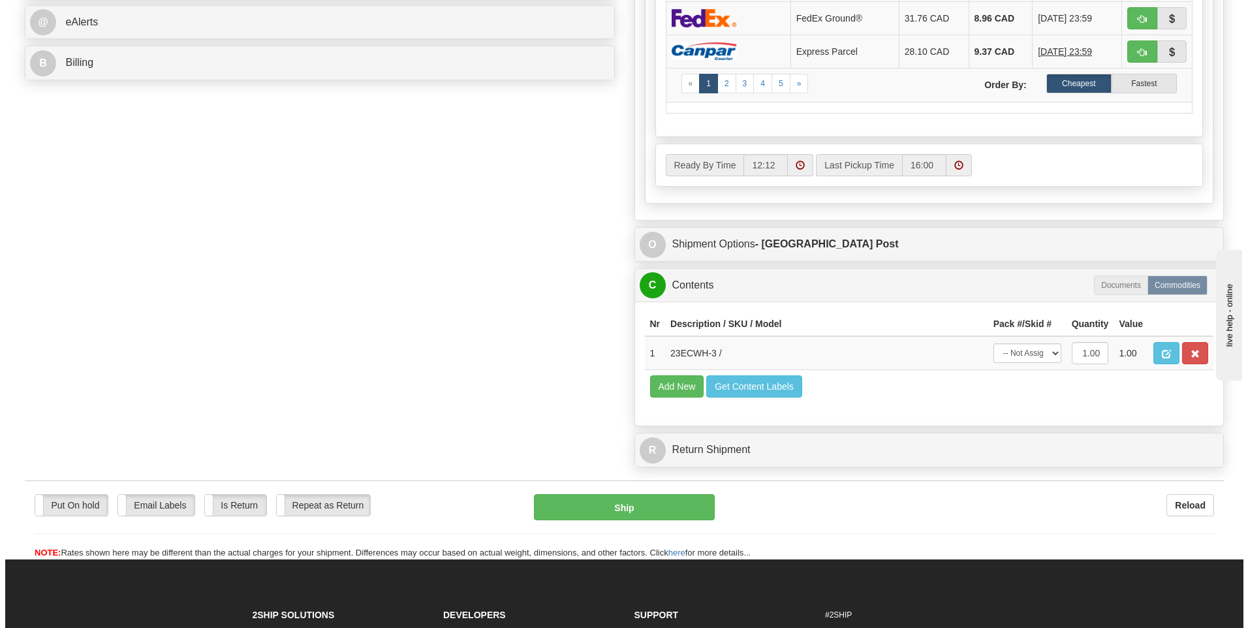
scroll to position [587, 0]
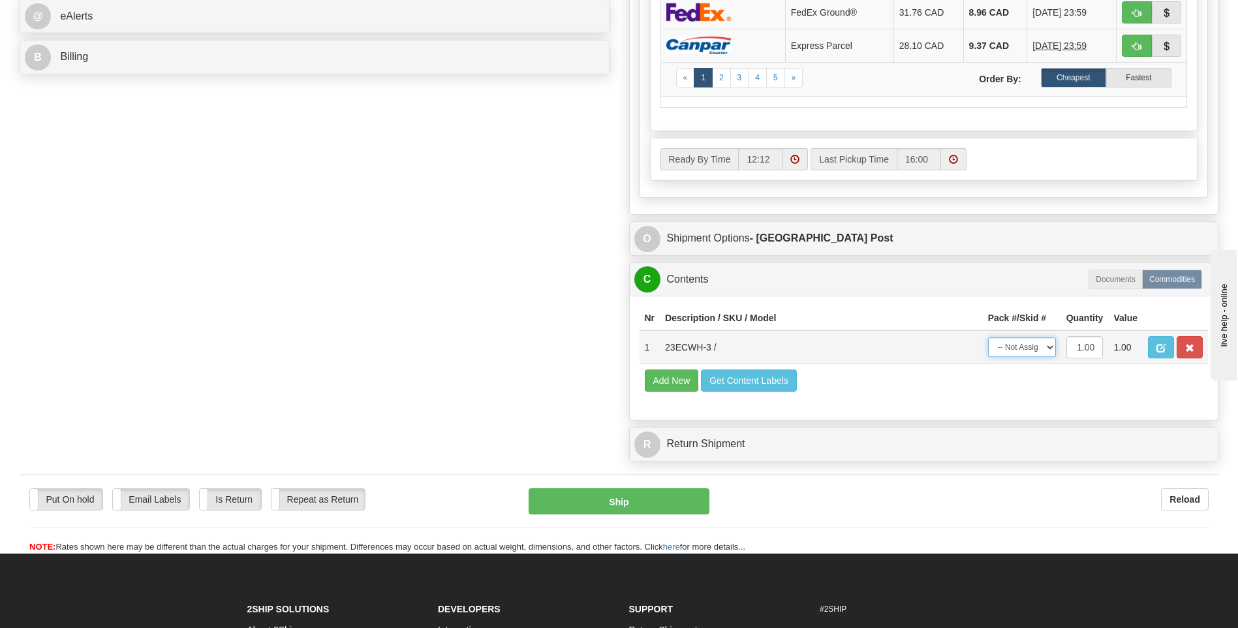
click at [1047, 348] on select "-- Not Assigned -- Package 1" at bounding box center [1022, 347] width 68 height 20
click at [988, 337] on select "-- Not Assigned -- Package 1" at bounding box center [1022, 347] width 68 height 20
click at [1034, 346] on select "-- Not Assigned -- Package 1" at bounding box center [1022, 347] width 68 height 20
select select "0"
click at [988, 337] on select "-- Not Assigned -- Package 1" at bounding box center [1022, 347] width 68 height 20
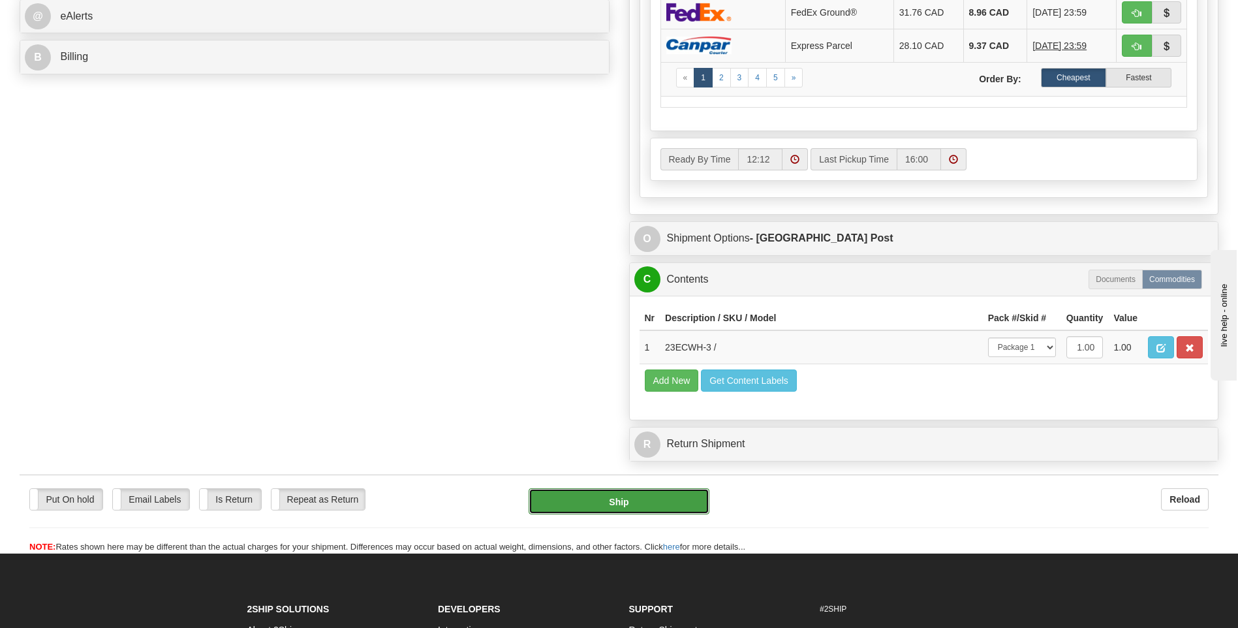
click at [627, 512] on button "Ship" at bounding box center [619, 501] width 180 height 26
type input "DOM.EP"
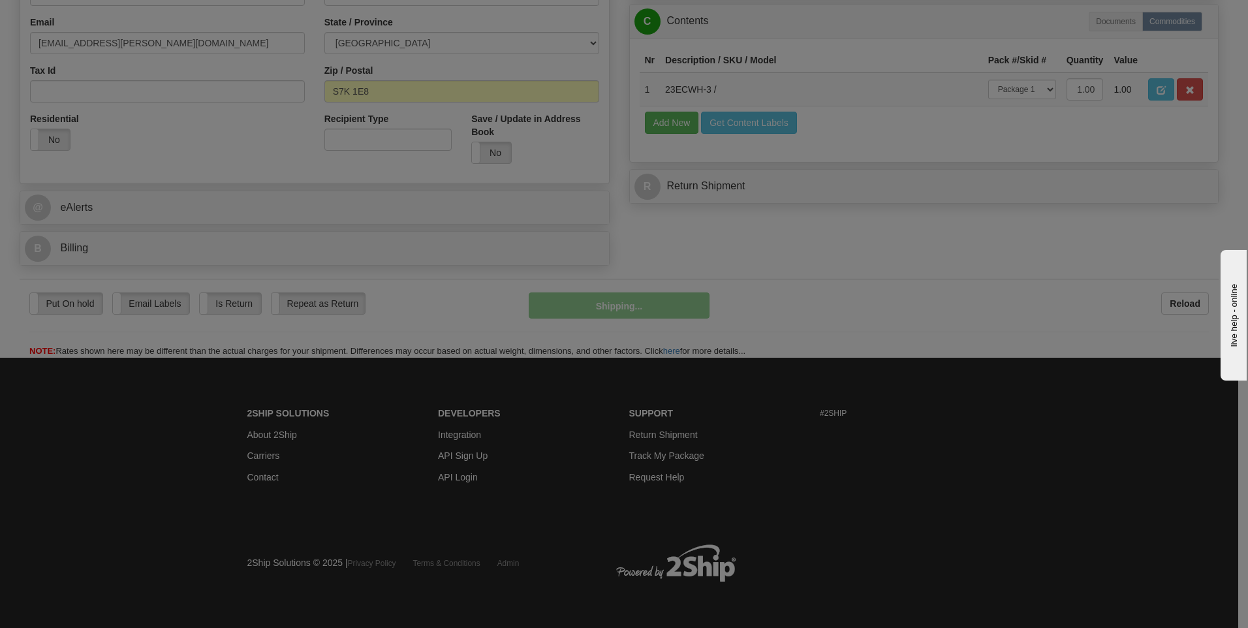
scroll to position [397, 0]
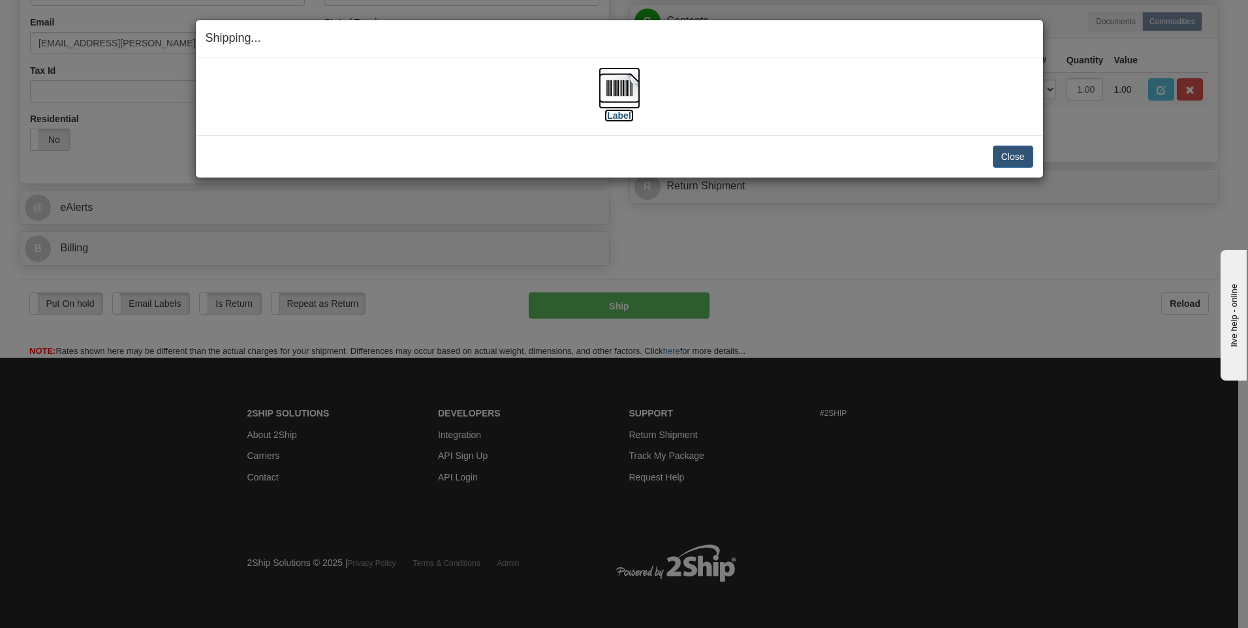
click at [638, 89] on img at bounding box center [619, 88] width 42 height 42
click at [968, 161] on div "Close Cancel" at bounding box center [619, 157] width 827 height 22
click at [1020, 159] on button "Close" at bounding box center [1012, 157] width 40 height 22
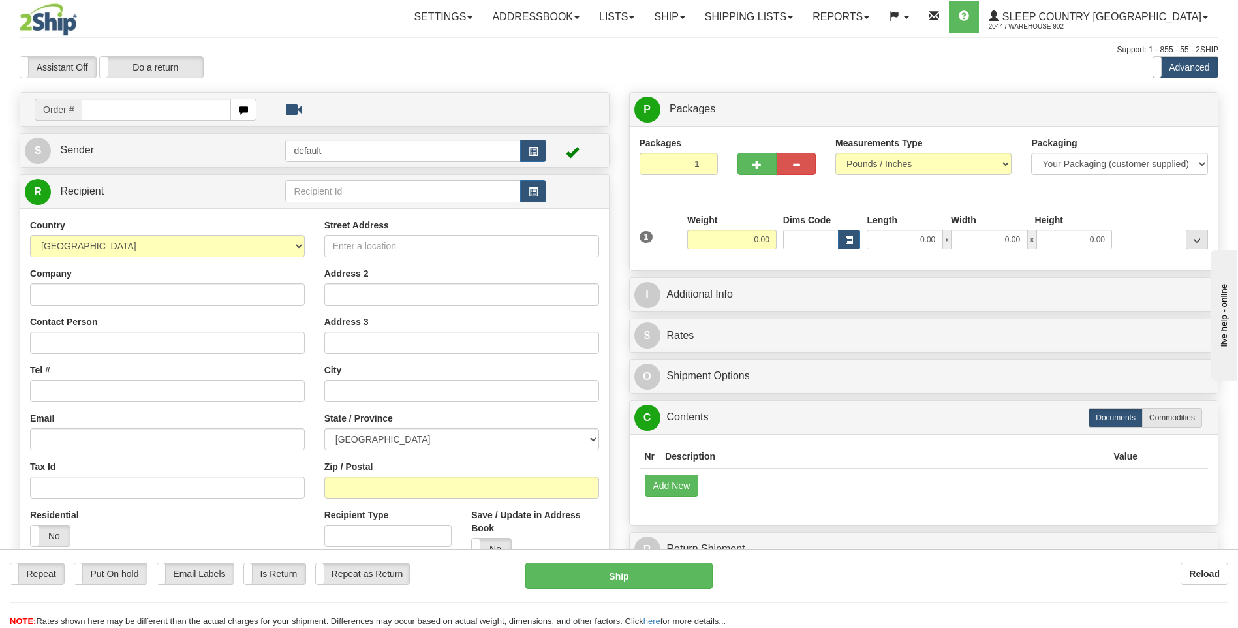
click at [142, 110] on input "text" at bounding box center [156, 110] width 149 height 22
type input "9000I002105"
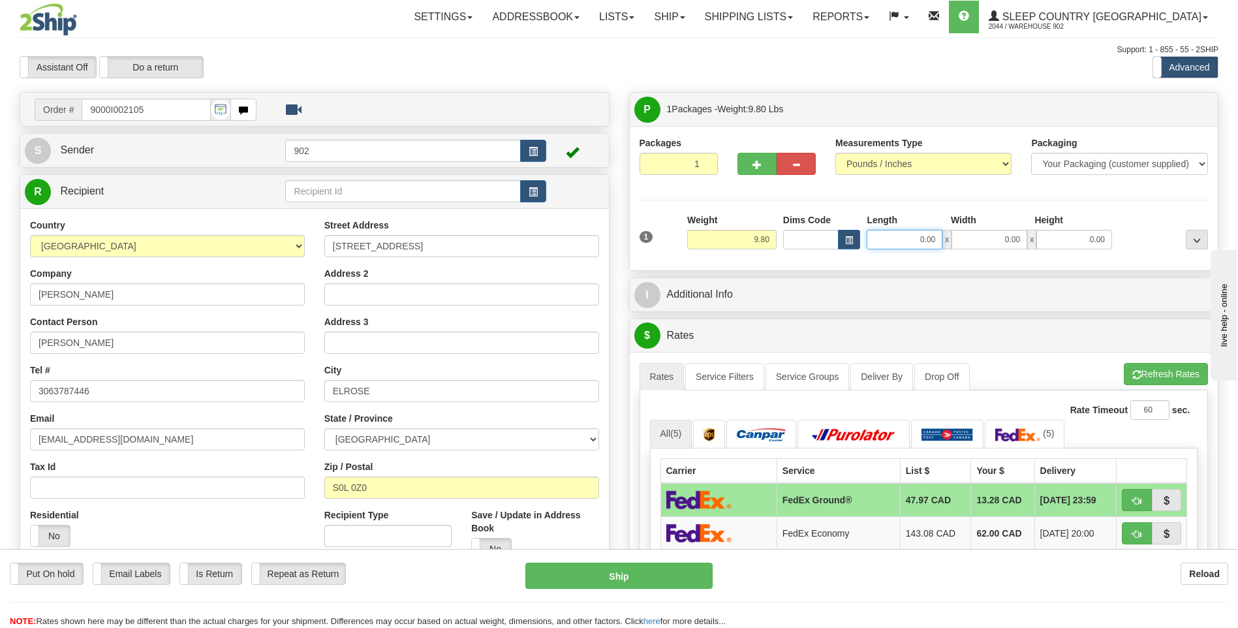
click at [916, 248] on input "0.00" at bounding box center [905, 240] width 76 height 20
type input "21.00"
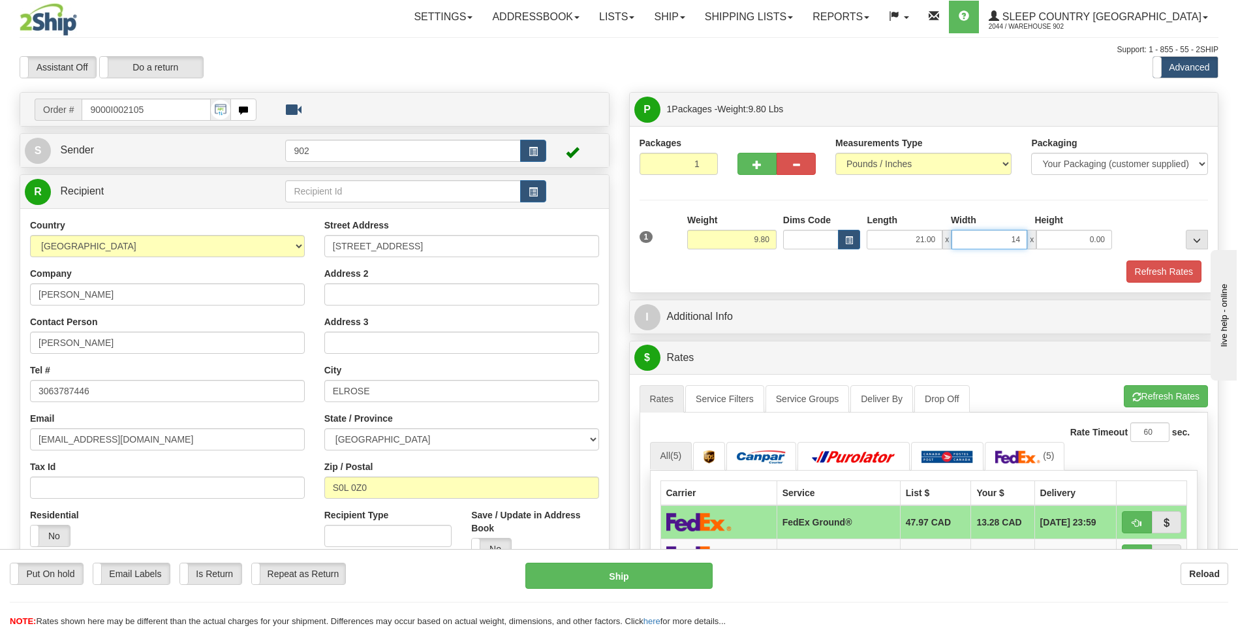
type input "14.00"
type input "7.00"
click at [1160, 273] on button "Refresh Rates" at bounding box center [1163, 271] width 75 height 22
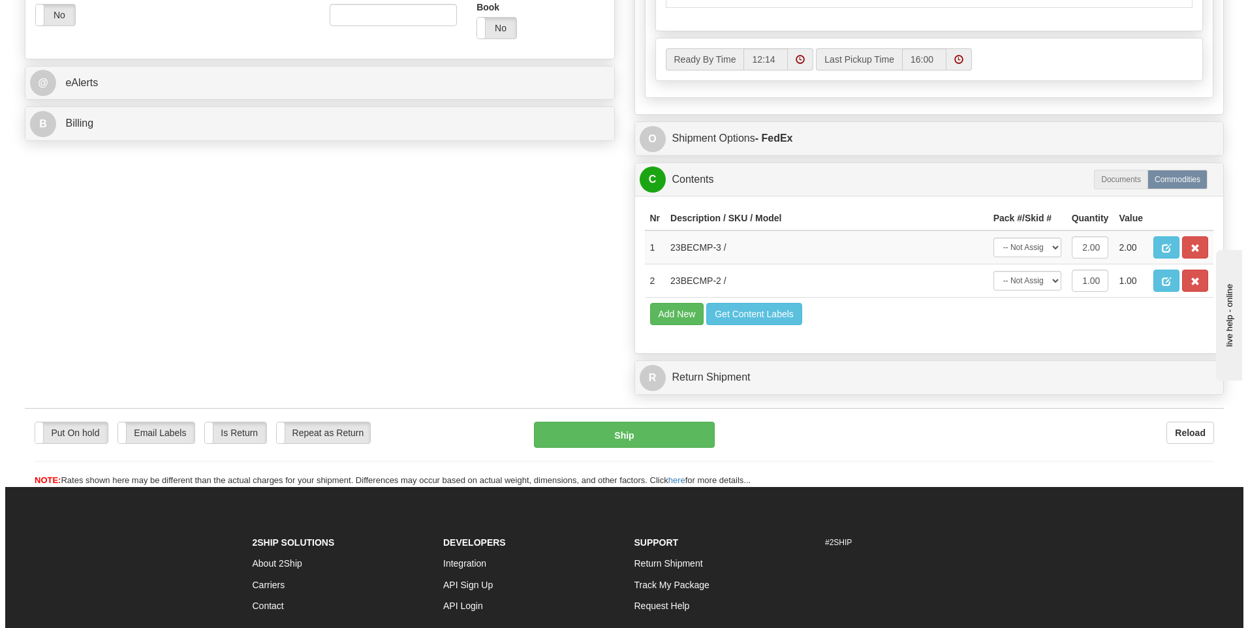
scroll to position [522, 0]
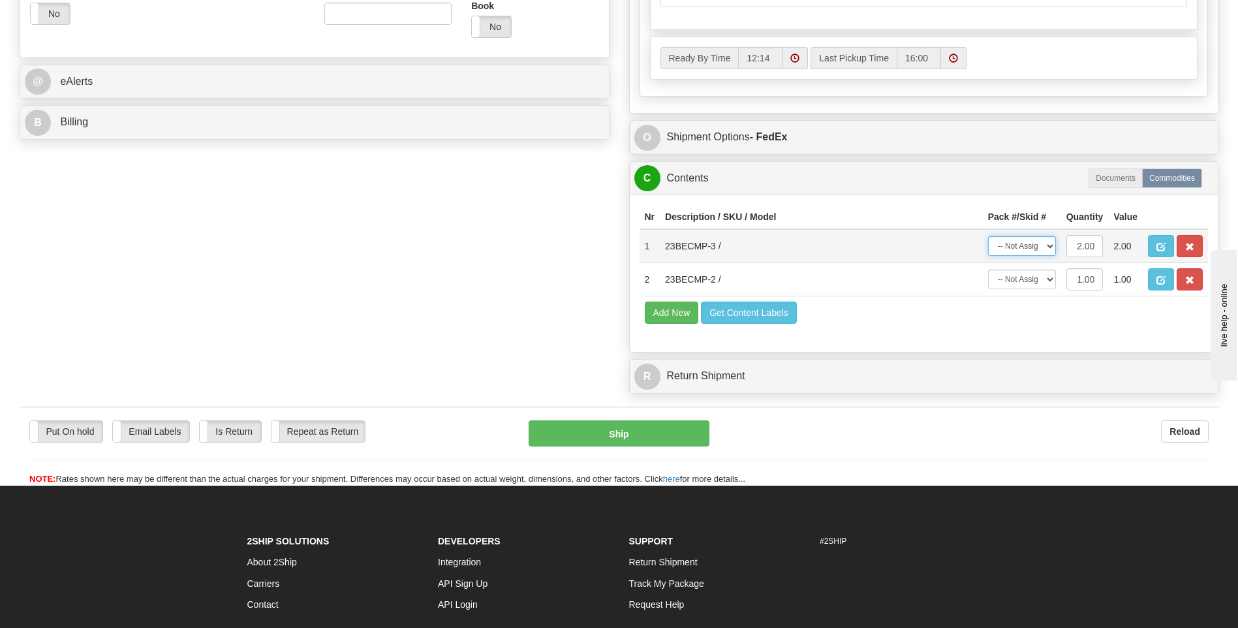
click at [1021, 245] on select "-- Not Assigned -- Package 1" at bounding box center [1022, 246] width 68 height 20
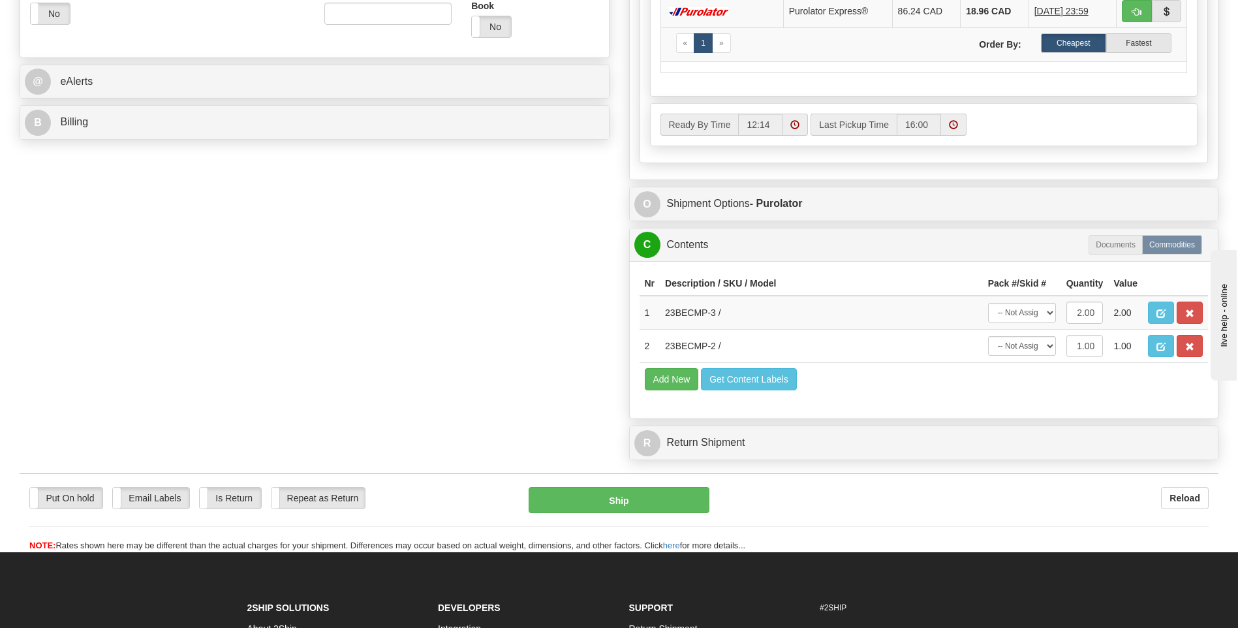
click at [1022, 277] on th "Pack #/Skid #" at bounding box center [1022, 283] width 78 height 24
click at [1032, 312] on select "-- Not Assigned -- Package 1" at bounding box center [1022, 313] width 68 height 20
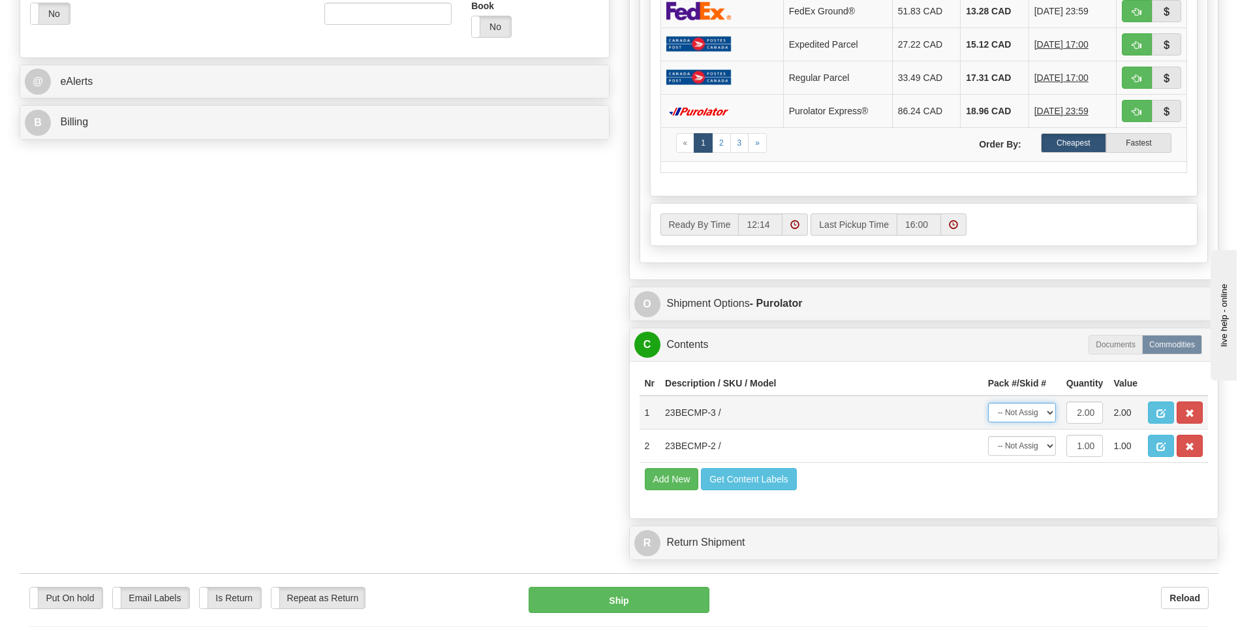
select select "0"
click at [988, 403] on select "-- Not Assigned -- Package 1" at bounding box center [1022, 413] width 68 height 20
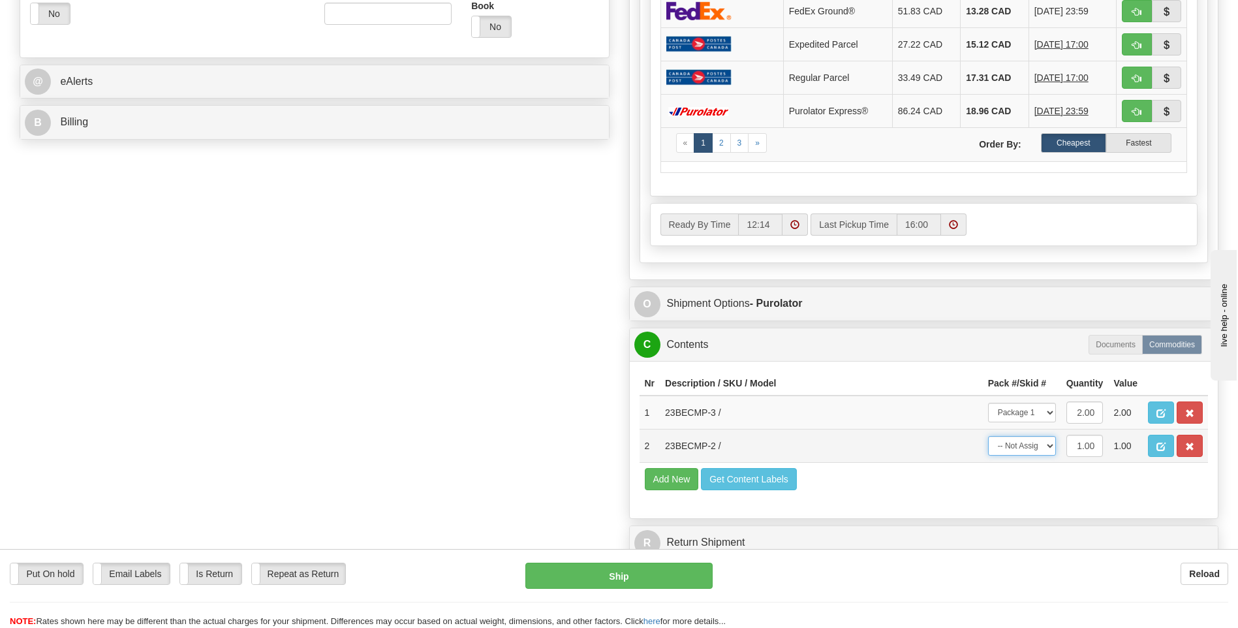
click at [1013, 451] on select "-- Not Assigned -- Package 1" at bounding box center [1022, 446] width 68 height 20
select select "0"
click at [988, 436] on select "-- Not Assigned -- Package 1" at bounding box center [1022, 446] width 68 height 20
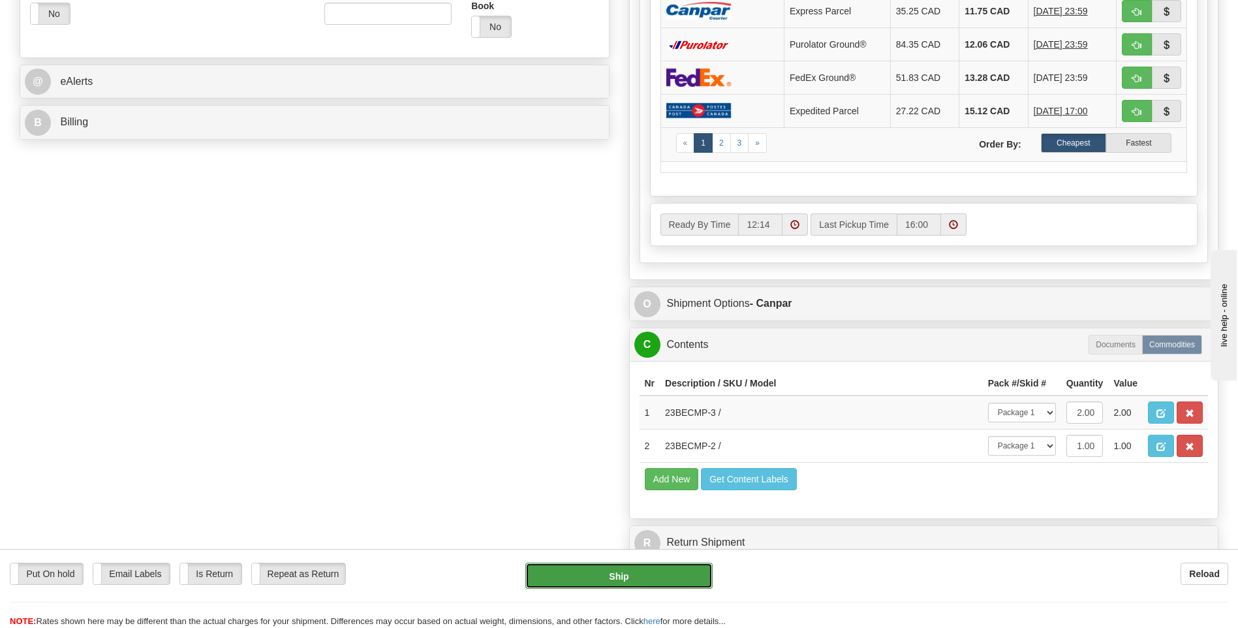
click at [646, 576] on button "Ship" at bounding box center [618, 575] width 187 height 26
type input "1"
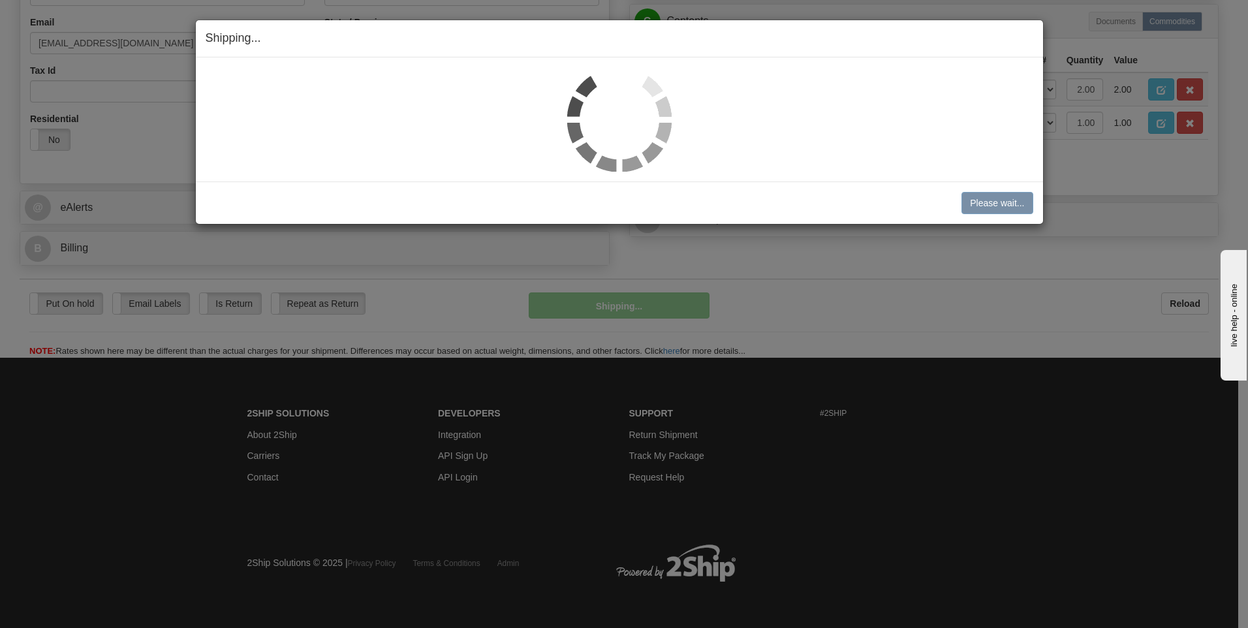
scroll to position [397, 0]
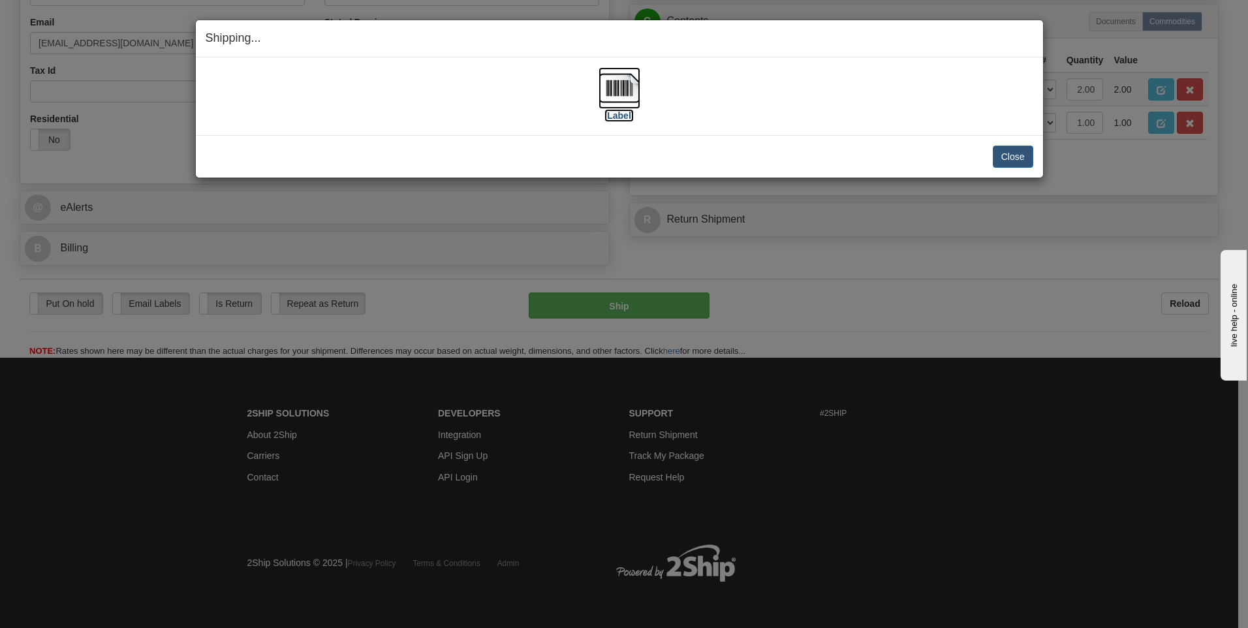
click at [617, 89] on img at bounding box center [619, 88] width 42 height 42
click at [1024, 163] on button "Close" at bounding box center [1012, 157] width 40 height 22
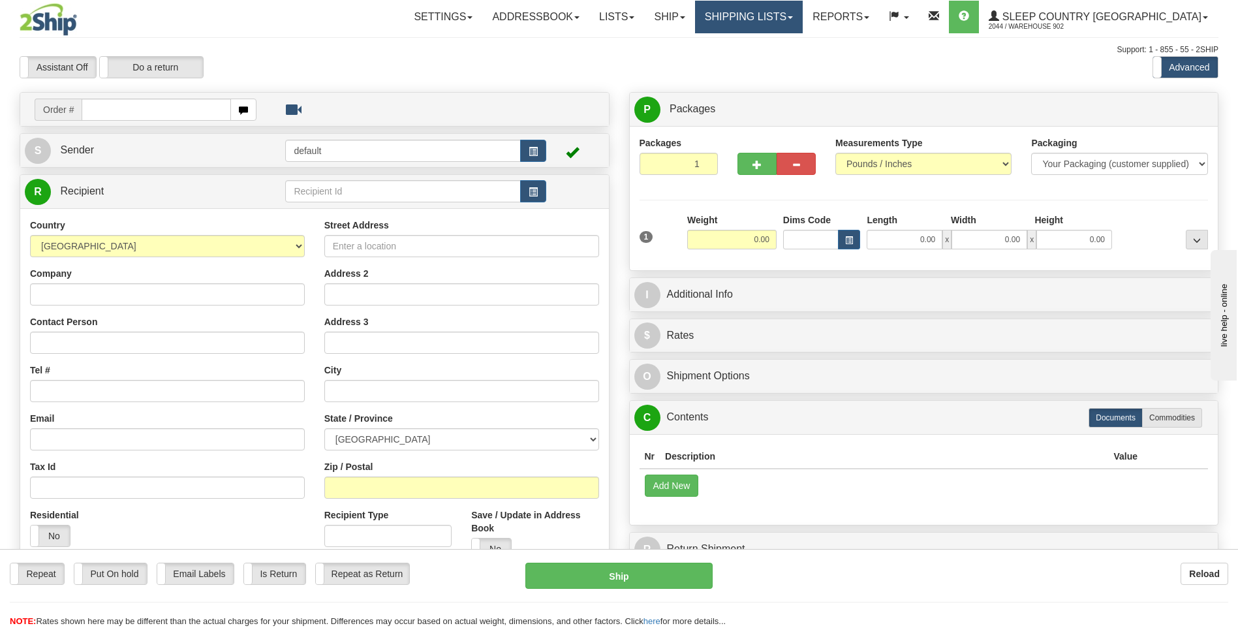
click at [803, 19] on link "Shipping lists" at bounding box center [749, 17] width 108 height 33
click at [803, 37] on ul "Current Shipments Search Shipment History Pickup List End of Day Reports" at bounding box center [738, 71] width 129 height 76
click at [803, 14] on link "Shipping lists" at bounding box center [749, 17] width 108 height 33
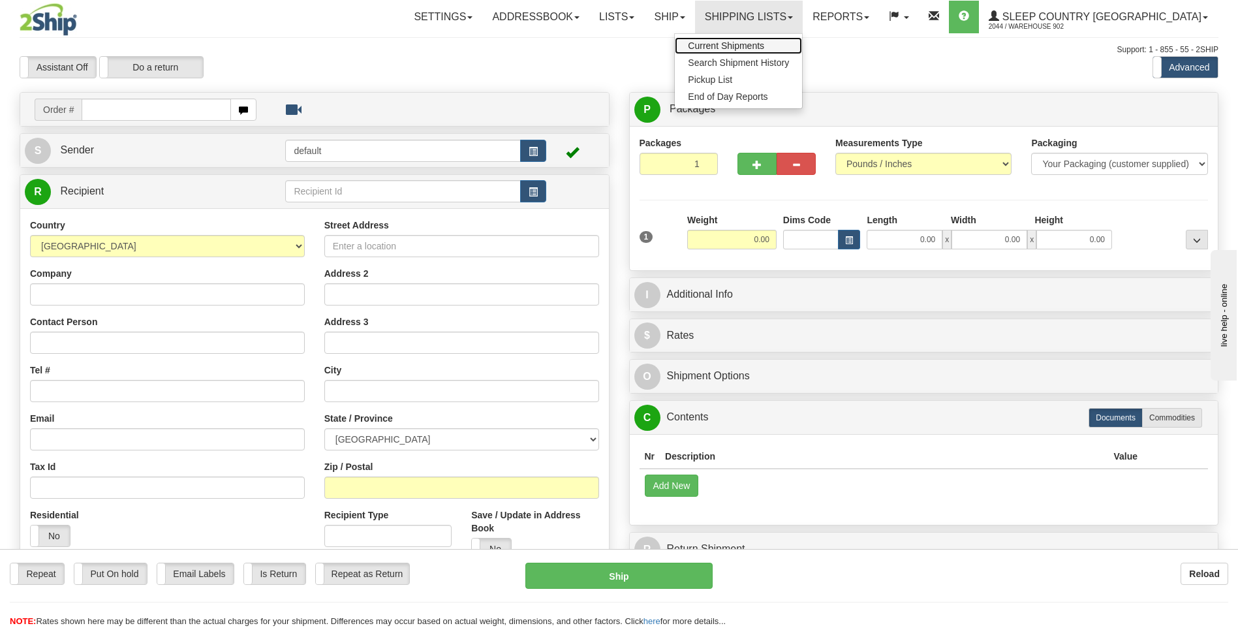
click at [802, 42] on link "Current Shipments" at bounding box center [738, 45] width 127 height 17
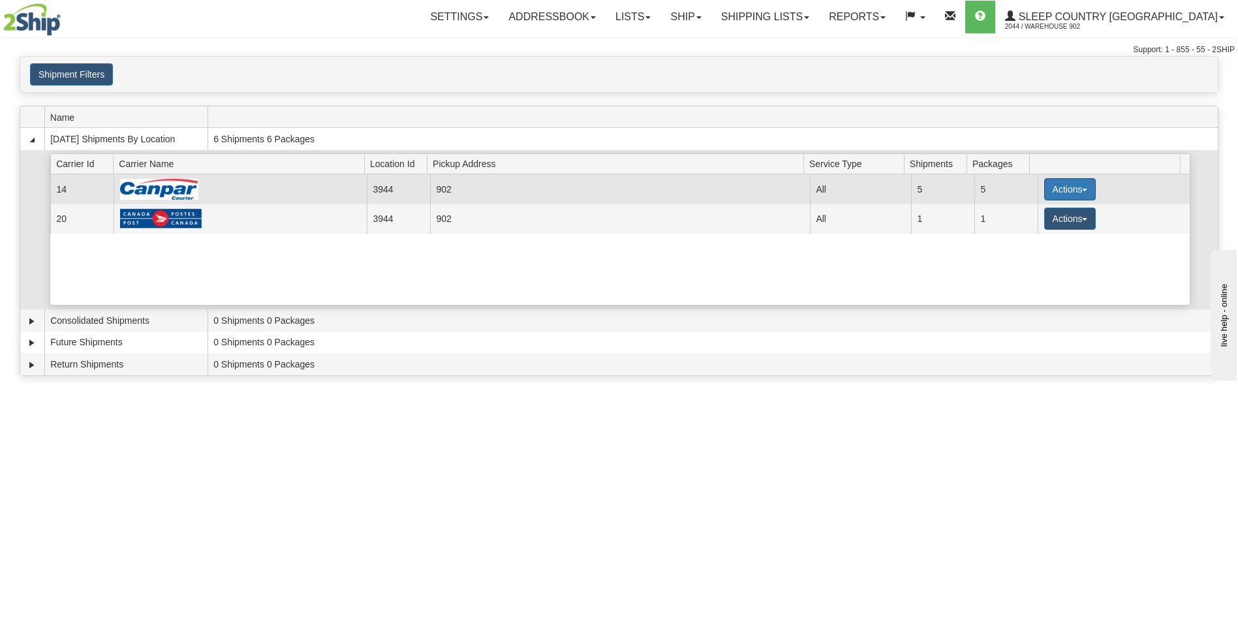
click at [1070, 187] on button "Actions" at bounding box center [1070, 189] width 52 height 22
click at [1028, 234] on span "Close" at bounding box center [1019, 230] width 30 height 9
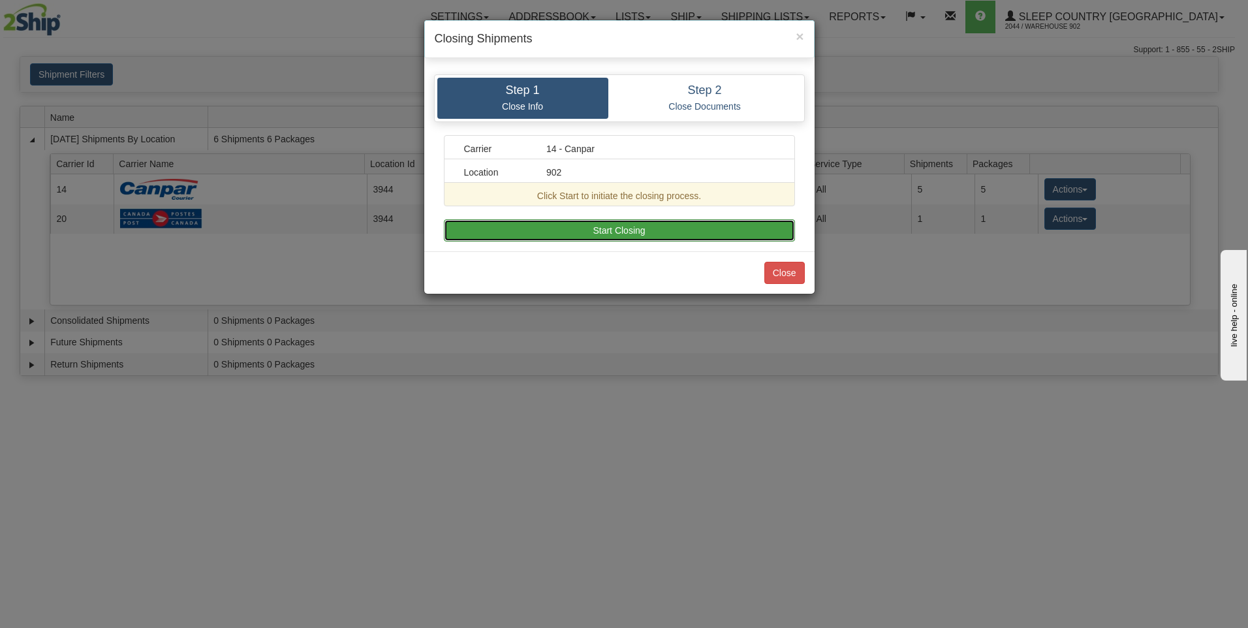
click at [790, 234] on button "Start Closing" at bounding box center [619, 230] width 351 height 22
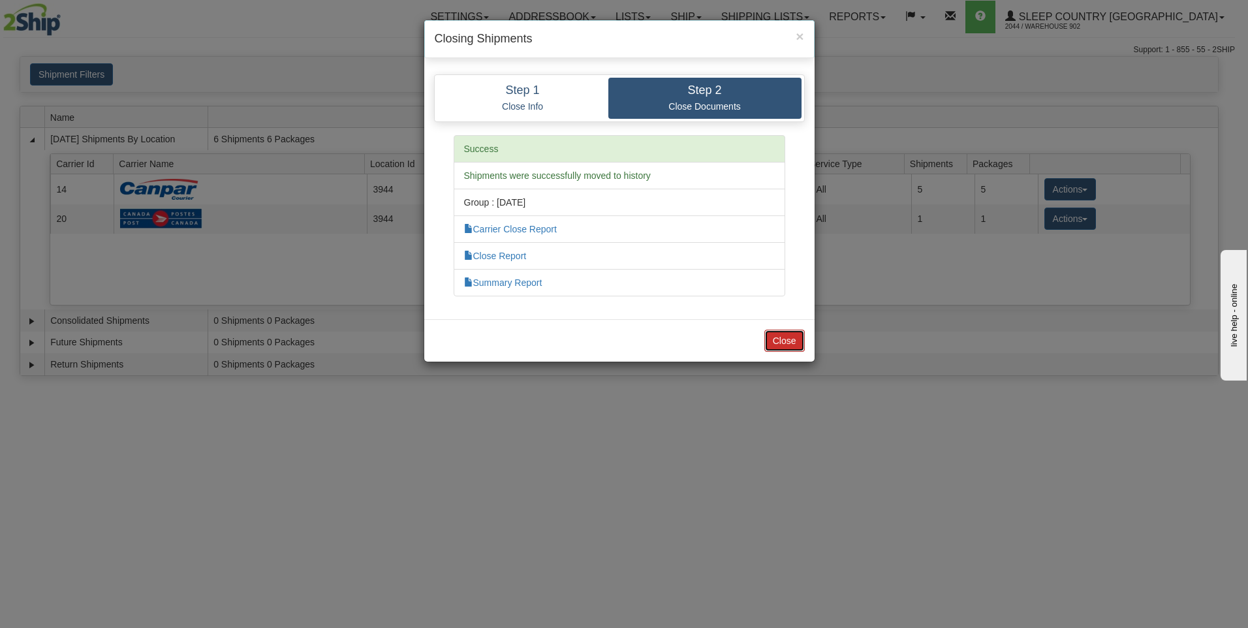
click at [780, 349] on button "Close" at bounding box center [784, 341] width 40 height 22
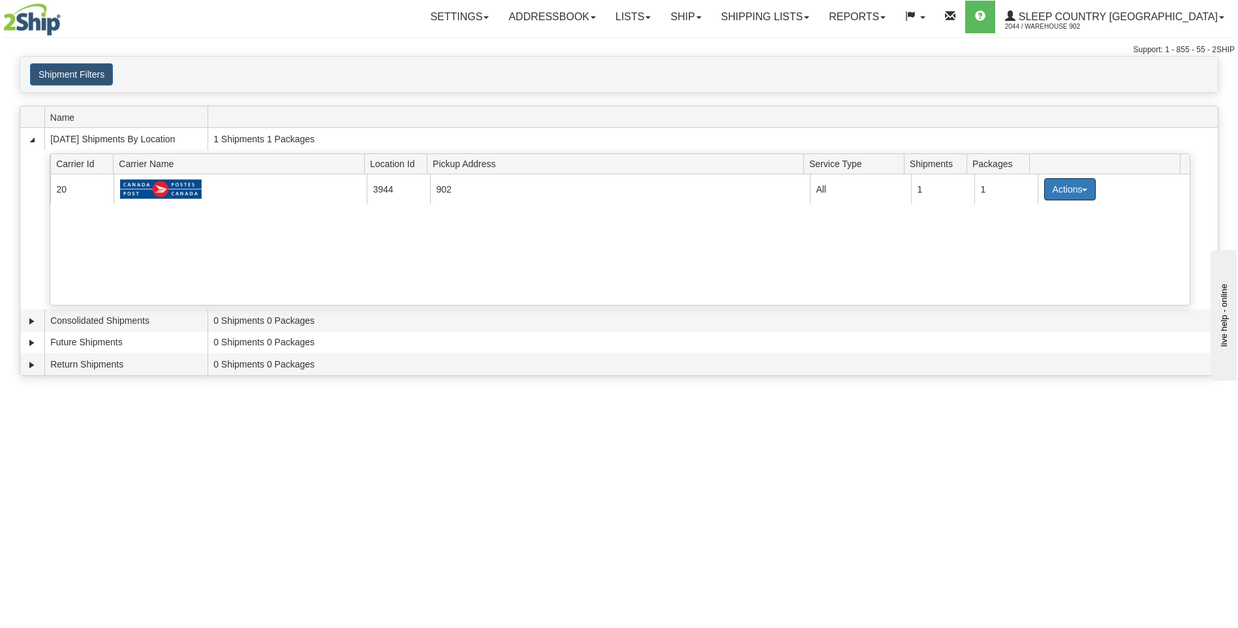
click at [1058, 185] on button "Actions" at bounding box center [1070, 189] width 52 height 22
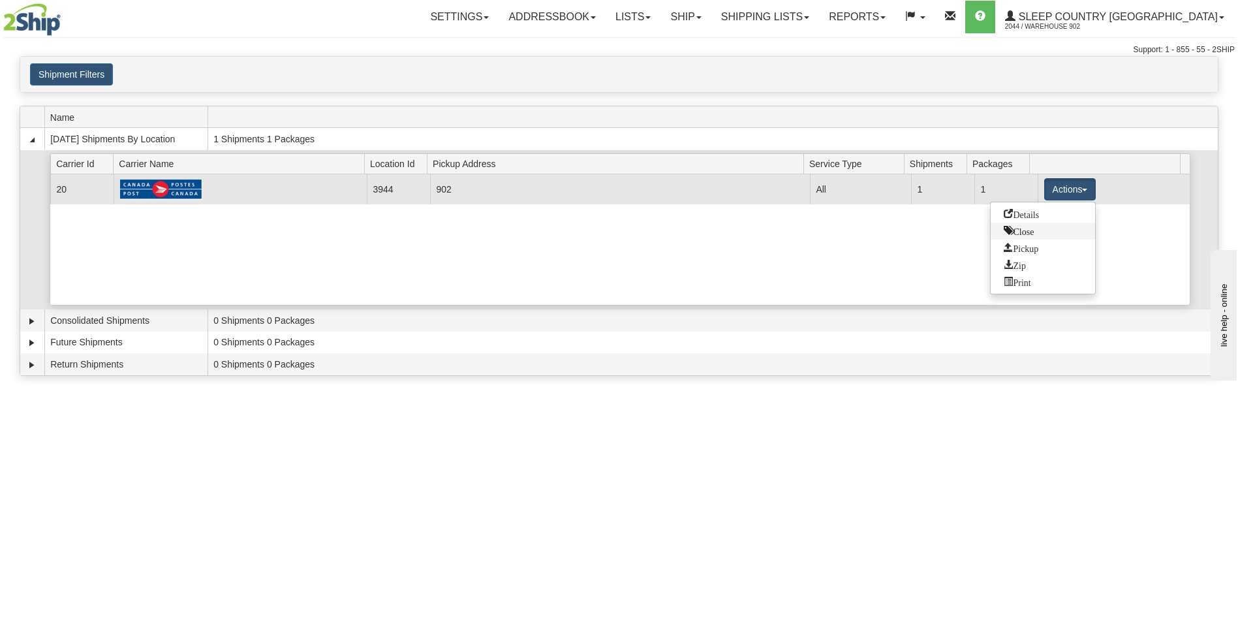
click at [1033, 233] on span "Close" at bounding box center [1019, 230] width 30 height 9
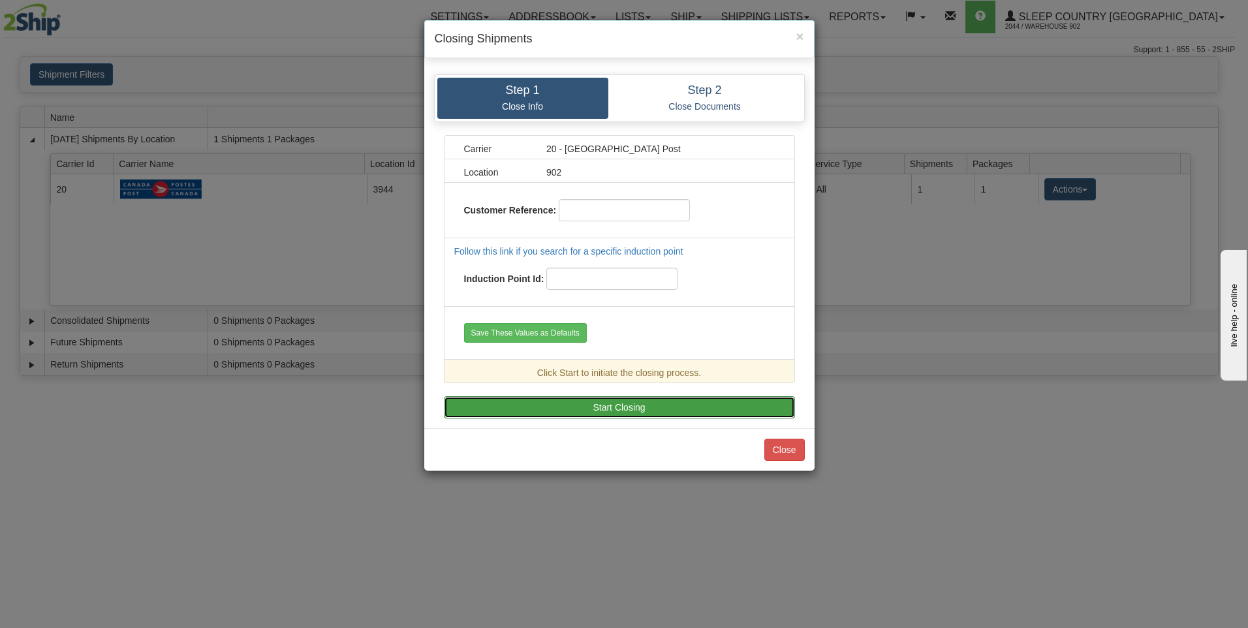
click at [615, 406] on button "Start Closing" at bounding box center [619, 407] width 351 height 22
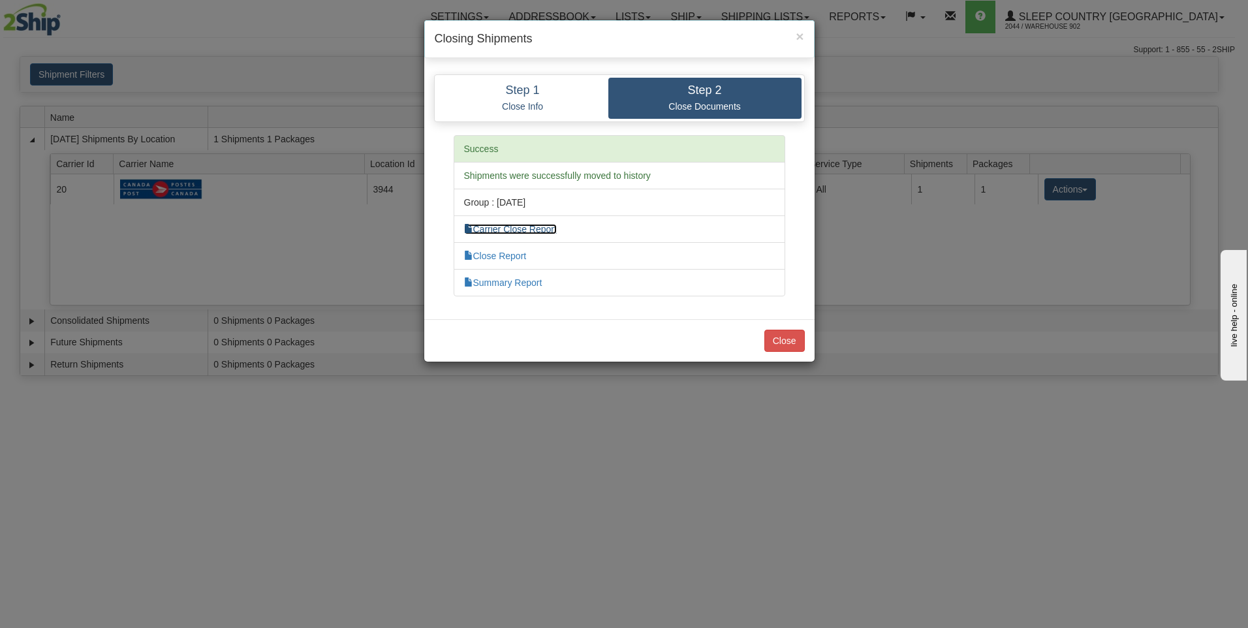
click at [511, 231] on link "Carrier Close Report" at bounding box center [510, 229] width 93 height 10
click at [784, 338] on button "Close" at bounding box center [784, 341] width 40 height 22
